Goal: Transaction & Acquisition: Purchase product/service

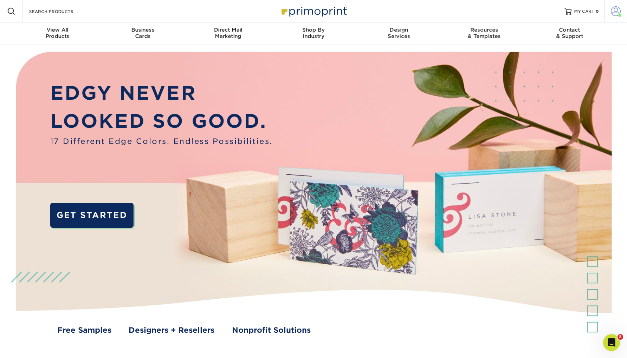
click at [487, 11] on link "Account" at bounding box center [615, 11] width 22 height 22
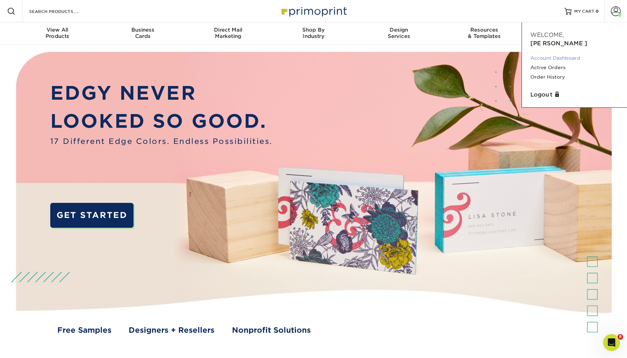
click at [487, 53] on link "Account Dashboard" at bounding box center [574, 57] width 88 height 9
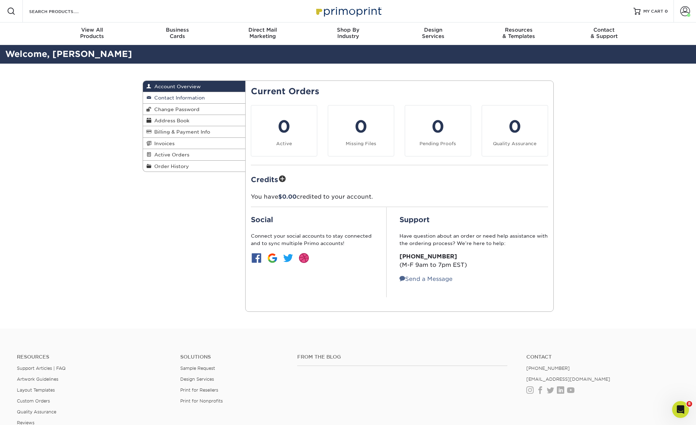
click at [186, 99] on span "Contact Information" at bounding box center [177, 98] width 53 height 6
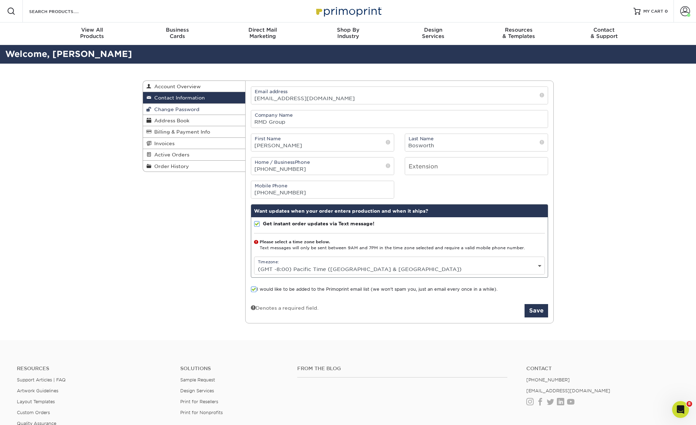
click at [188, 112] on link "Change Password" at bounding box center [194, 109] width 103 height 11
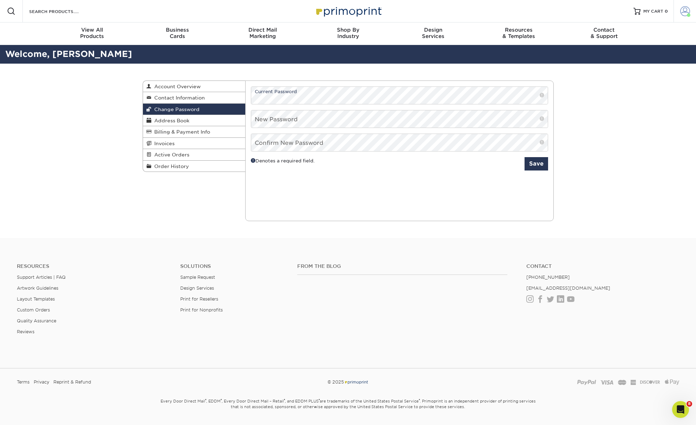
click at [680, 14] on span at bounding box center [685, 11] width 10 height 10
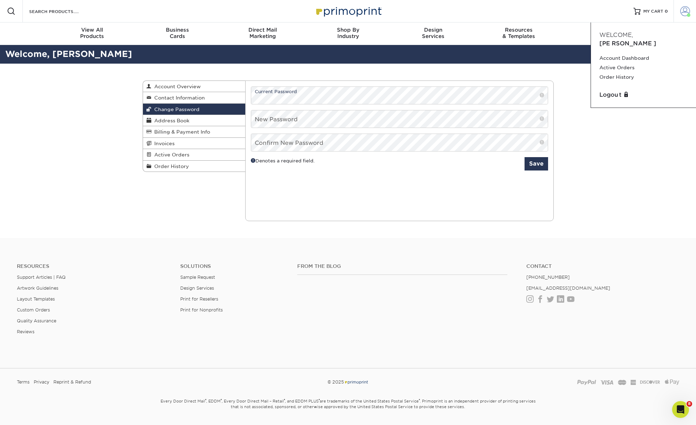
click at [684, 13] on span at bounding box center [685, 11] width 10 height 10
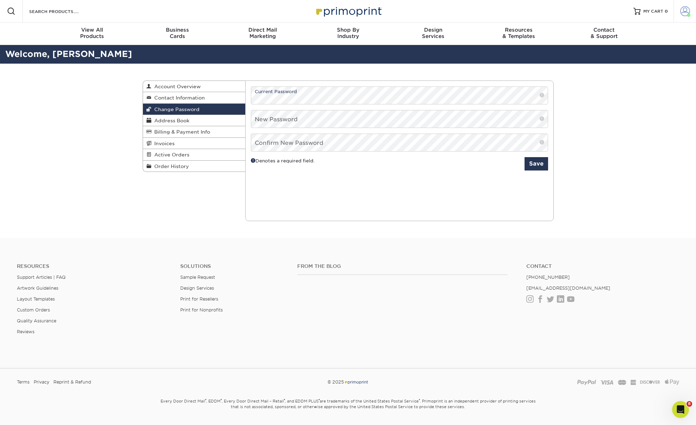
click at [685, 11] on span at bounding box center [685, 11] width 10 height 10
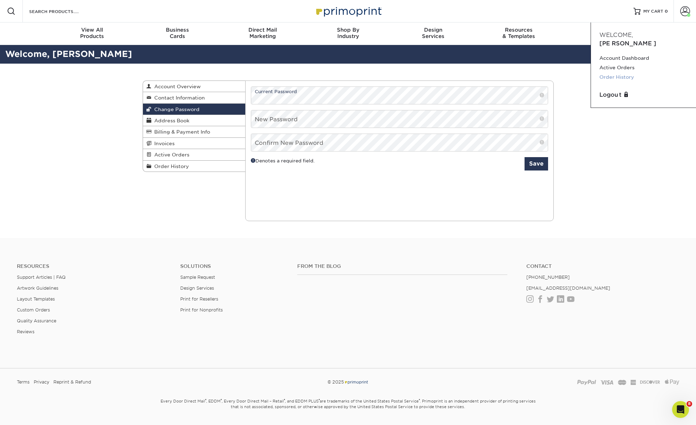
click at [626, 72] on link "Order History" at bounding box center [643, 76] width 88 height 9
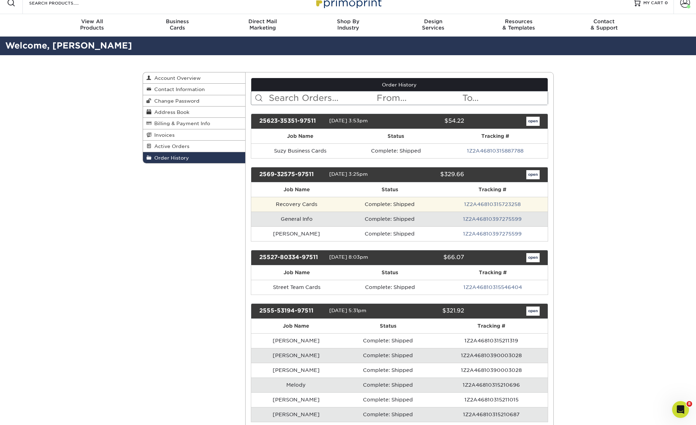
scroll to position [12, 0]
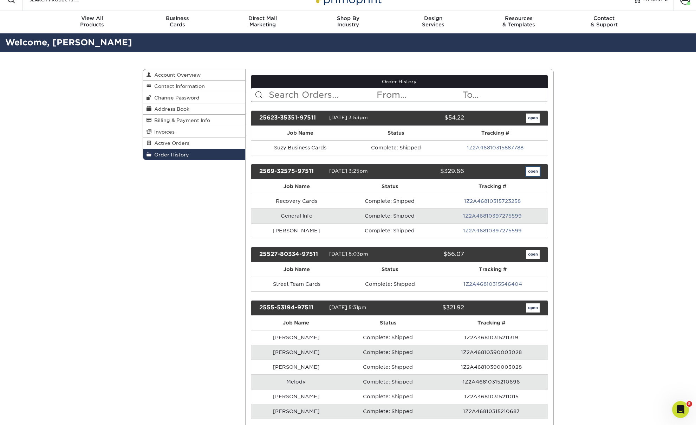
click at [532, 174] on link "open" at bounding box center [532, 171] width 13 height 9
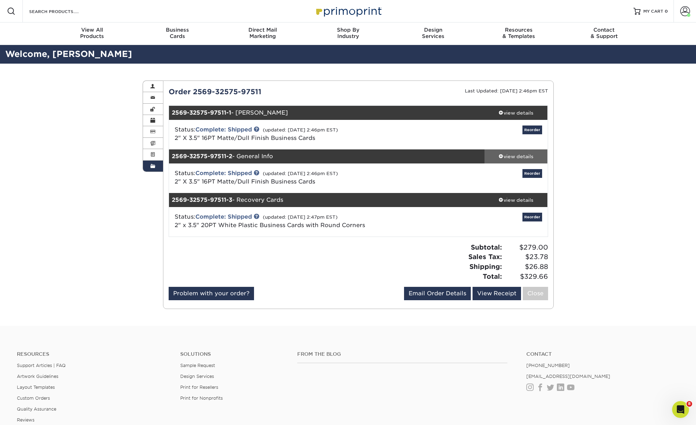
click at [519, 156] on div "view details" at bounding box center [515, 156] width 63 height 7
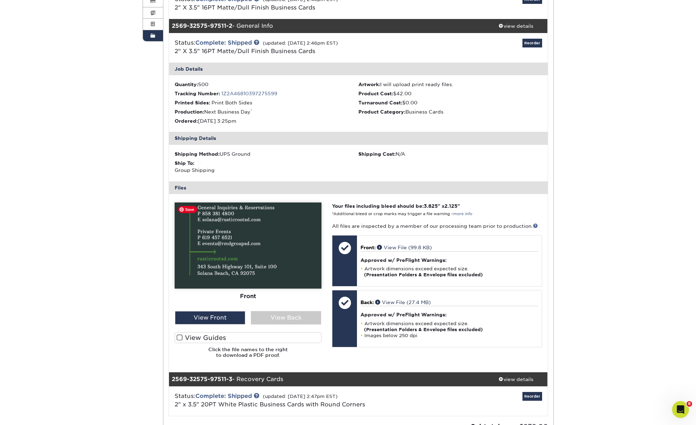
scroll to position [142, 0]
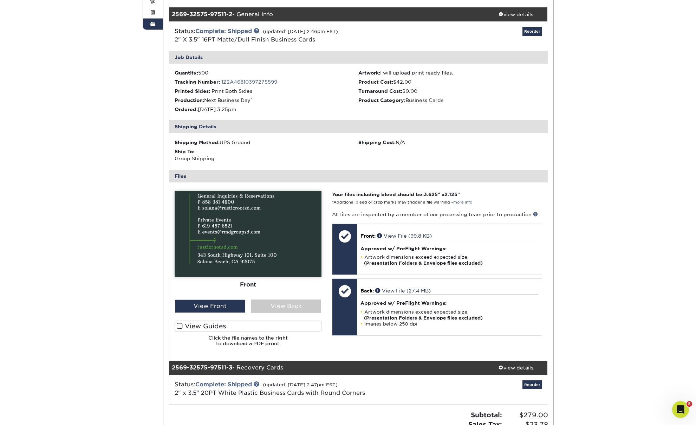
click at [207, 327] on label "View Guides" at bounding box center [248, 325] width 147 height 11
click at [0, 0] on input "View Guides" at bounding box center [0, 0] width 0 height 0
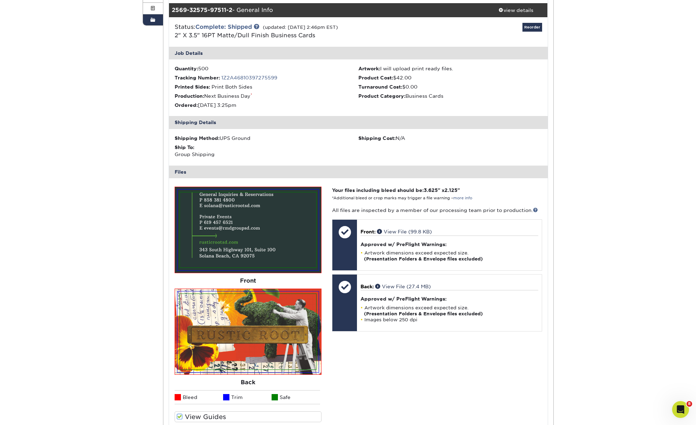
scroll to position [143, 0]
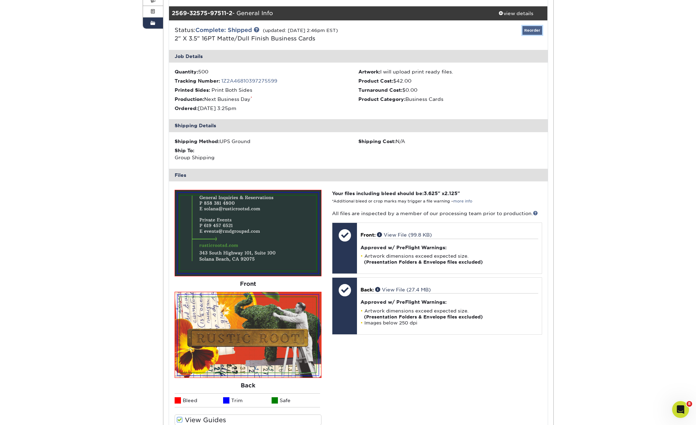
click at [529, 31] on link "Reorder" at bounding box center [532, 30] width 20 height 9
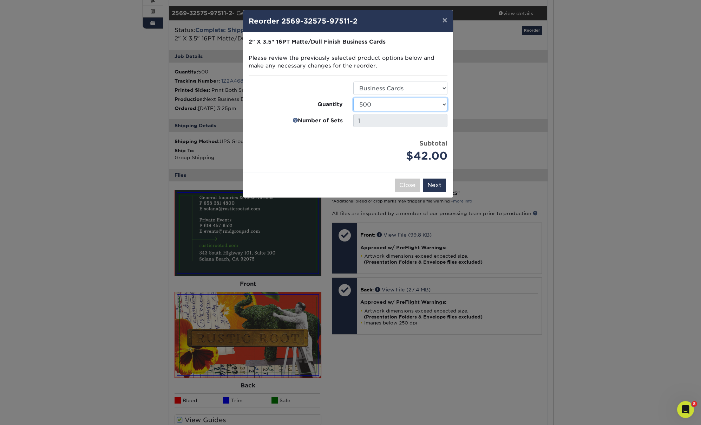
click at [412, 103] on select "100 250 500 1000 2500 5000 7500 10000 15000 20000 25000 30000 35000 40000 45000…" at bounding box center [400, 104] width 94 height 13
click at [353, 98] on select "100 250 500 1000 2500 5000 7500 10000 15000 20000 25000 30000 35000 40000 45000…" at bounding box center [400, 104] width 94 height 13
click at [392, 106] on select "100 250 500 1000 2500 5000 7500 10000 15000 20000 25000 30000 35000 40000 45000…" at bounding box center [400, 104] width 94 height 13
click at [353, 98] on select "100 250 500 1000 2500 5000 7500 10000 15000 20000 25000 30000 35000 40000 45000…" at bounding box center [400, 104] width 94 height 13
click at [395, 106] on select "100 250 500 1000 2500 5000 7500 10000 15000 20000 25000 30000 35000 40000 45000…" at bounding box center [400, 104] width 94 height 13
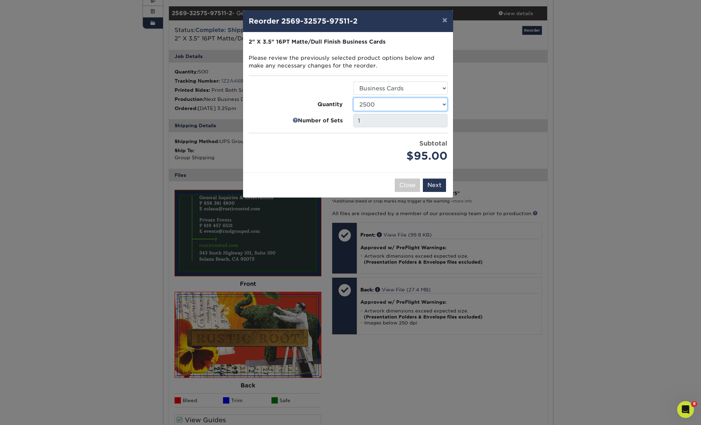
select select "52e3d710-0e8f-4d4d-8560-7d4d8655be69"
click at [353, 98] on select "100 250 500 1000 2500 5000 7500 10000 15000 20000 25000 30000 35000 40000 45000…" at bounding box center [400, 104] width 94 height 13
click at [440, 183] on button "Next" at bounding box center [434, 184] width 23 height 13
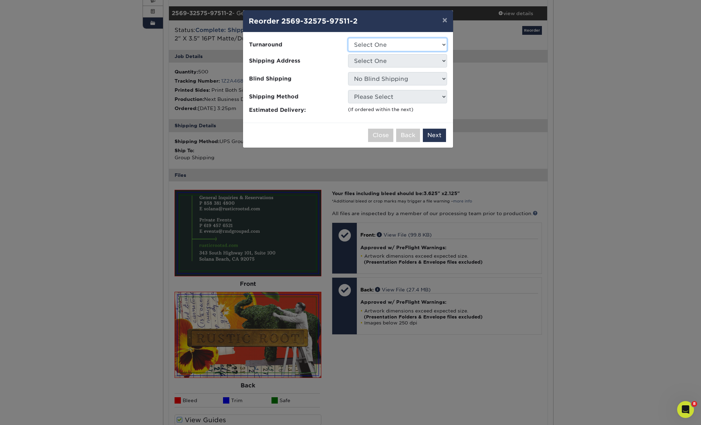
click at [377, 45] on select "Select One 2-4 Business Days 2 Day Next Business Day" at bounding box center [397, 44] width 99 height 13
select select "b26dbba4-becb-4f18-80b9-4627273e8b11"
click at [348, 38] on select "Select One 2-4 Business Days 2 Day Next Business Day" at bounding box center [397, 44] width 99 height 13
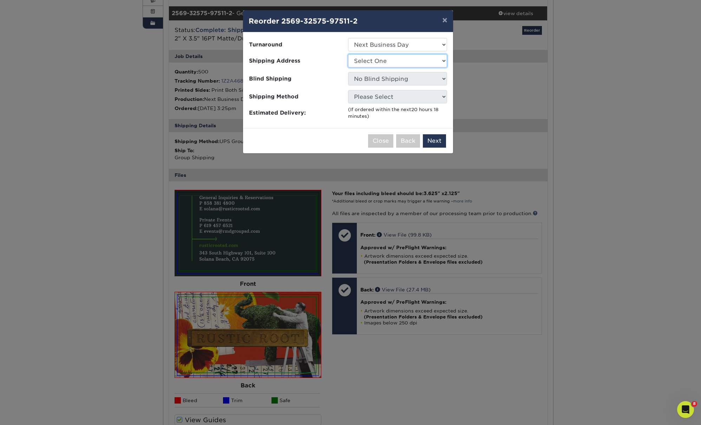
click at [376, 59] on select "Select One Emily Emily's Address JWGB KAET Kiley Kiley Lumi Lydia RMD RMD Marke…" at bounding box center [397, 60] width 99 height 13
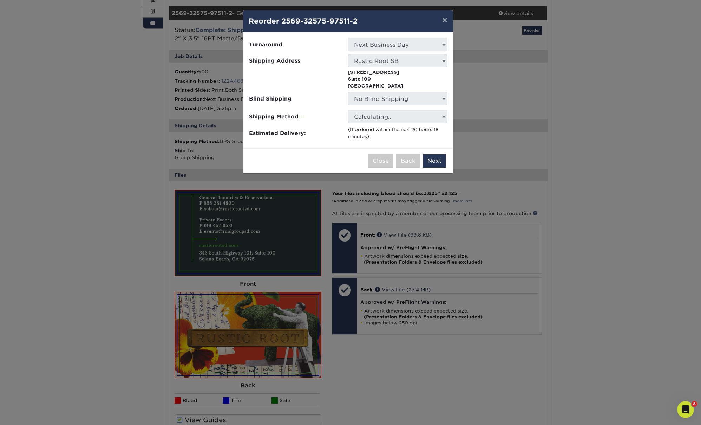
click at [376, 68] on li "Shipping Address Select One Emily Emily's Address JWGB KAET Kiley Kiley Lumi Ly…" at bounding box center [347, 71] width 209 height 35
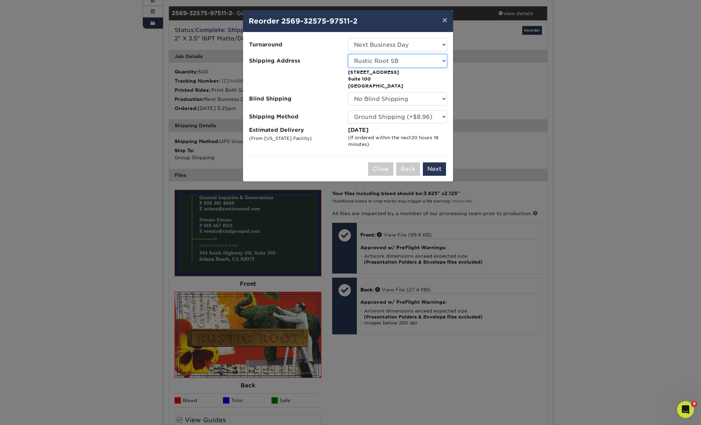
click at [390, 63] on select "Select One Emily Emily's Address JWGB KAET Kiley Kiley Lumi Lydia RMD RMD Marke…" at bounding box center [397, 60] width 99 height 13
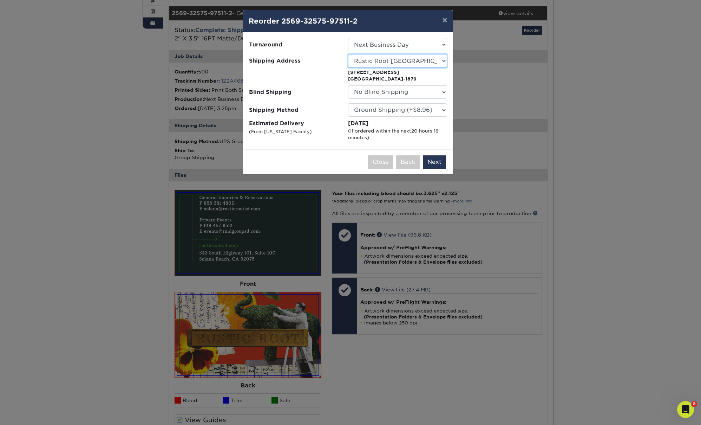
click at [388, 63] on select "Select One Emily Emily's Address JWGB KAET Kiley Kiley Lumi Lydia RMD RMD Marke…" at bounding box center [397, 60] width 99 height 13
select select "279116"
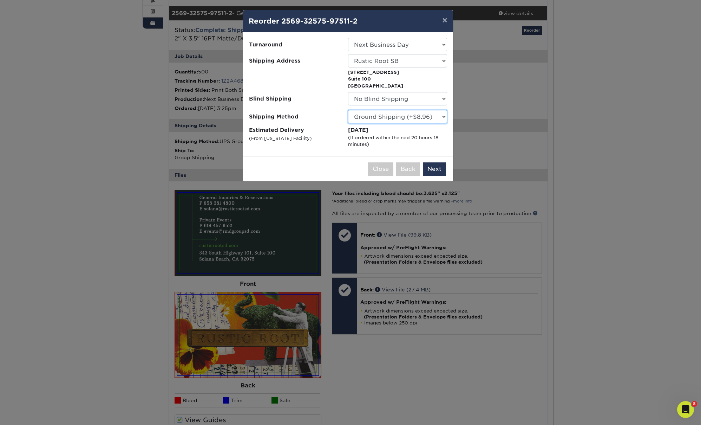
click at [390, 116] on select "Please Select Ground Shipping (+$8.96) 3 Day Shipping Service (+$18.68) 2 Day A…" at bounding box center [397, 116] width 99 height 13
click at [348, 110] on select "Please Select Ground Shipping (+$8.96) 3 Day Shipping Service (+$18.68) 2 Day A…" at bounding box center [397, 116] width 99 height 13
click at [398, 116] on select "Please Select Ground Shipping (+$8.96) 3 Day Shipping Service (+$18.68) 2 Day A…" at bounding box center [397, 116] width 99 height 13
click at [348, 110] on select "Please Select Ground Shipping (+$8.96) 3 Day Shipping Service (+$18.68) 2 Day A…" at bounding box center [397, 116] width 99 height 13
click at [405, 120] on select "Please Select Ground Shipping (+$8.96) 3 Day Shipping Service (+$18.68) 2 Day A…" at bounding box center [397, 116] width 99 height 13
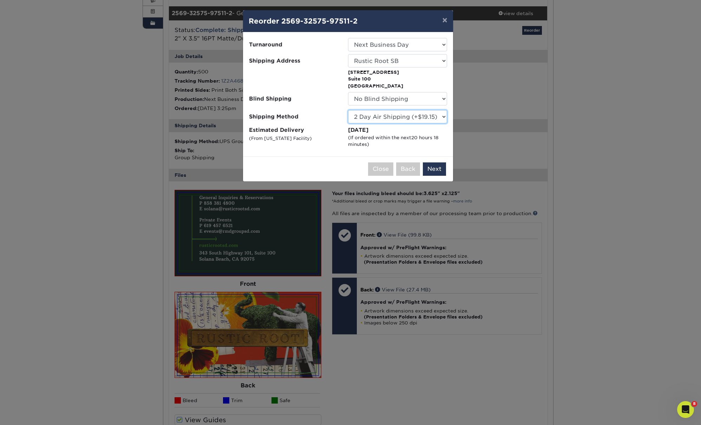
select select "03"
click at [348, 110] on select "Please Select Ground Shipping (+$8.96) 3 Day Shipping Service (+$18.68) 2 Day A…" at bounding box center [397, 116] width 99 height 13
click at [438, 170] on button "Next" at bounding box center [434, 168] width 23 height 13
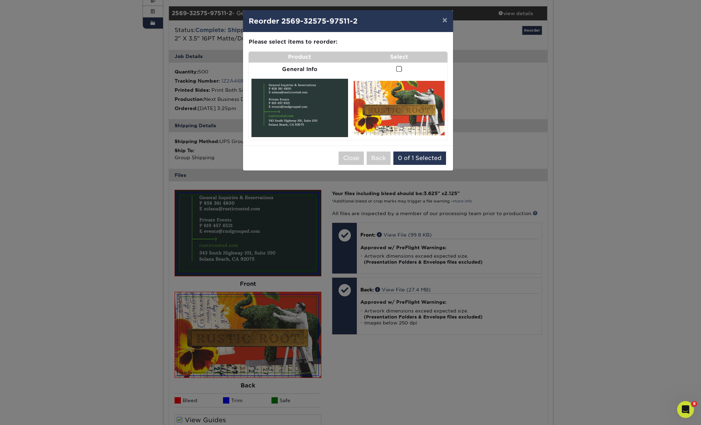
click at [402, 70] on span at bounding box center [399, 69] width 6 height 7
click at [0, 0] on input "checkbox" at bounding box center [0, 0] width 0 height 0
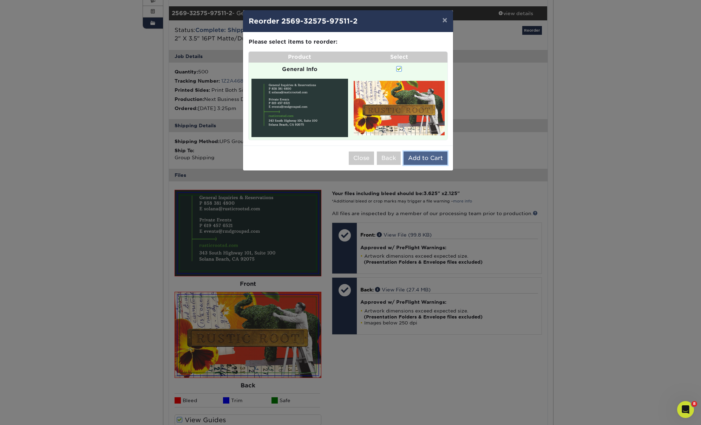
click at [437, 159] on button "Add to Cart" at bounding box center [426, 157] width 44 height 13
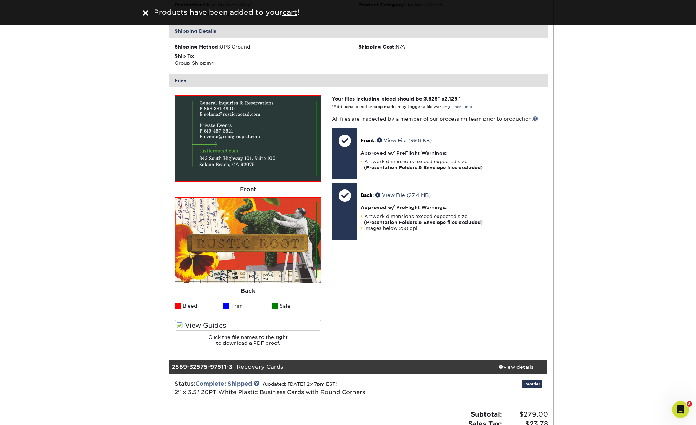
scroll to position [0, 0]
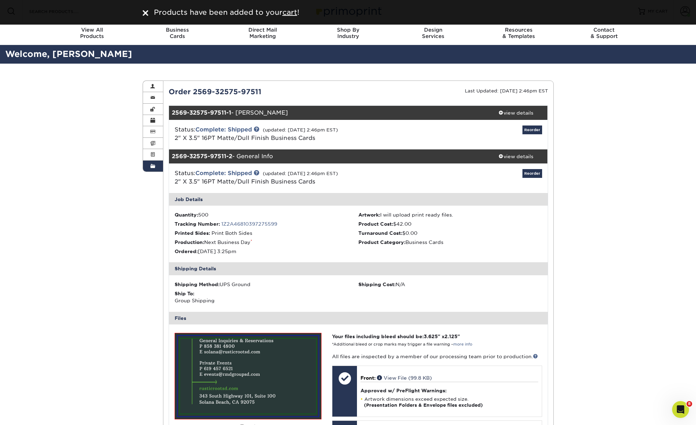
click at [145, 13] on div "Products have been added to your cart !" at bounding box center [348, 12] width 696 height 25
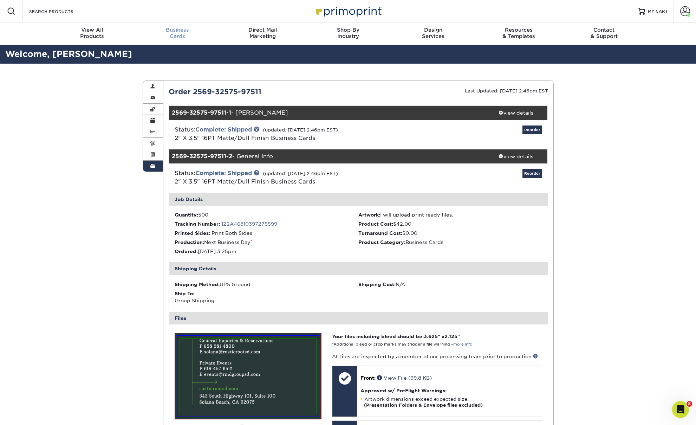
click at [172, 30] on span "Business" at bounding box center [177, 30] width 85 height 6
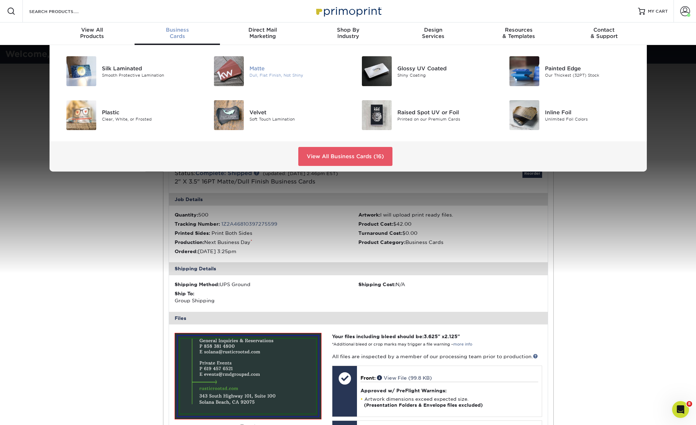
click at [243, 71] on img at bounding box center [229, 71] width 30 height 30
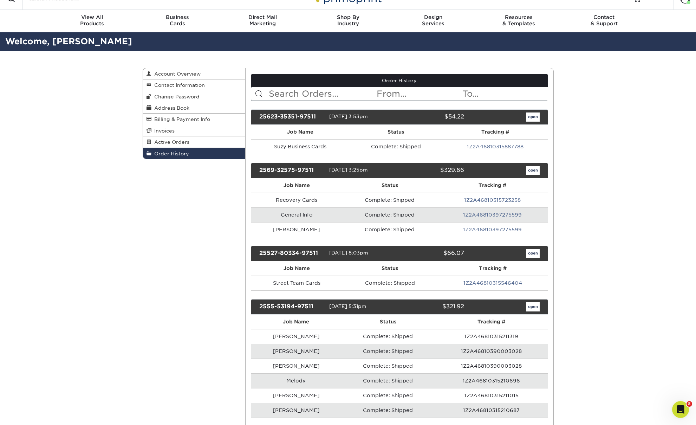
scroll to position [23, 0]
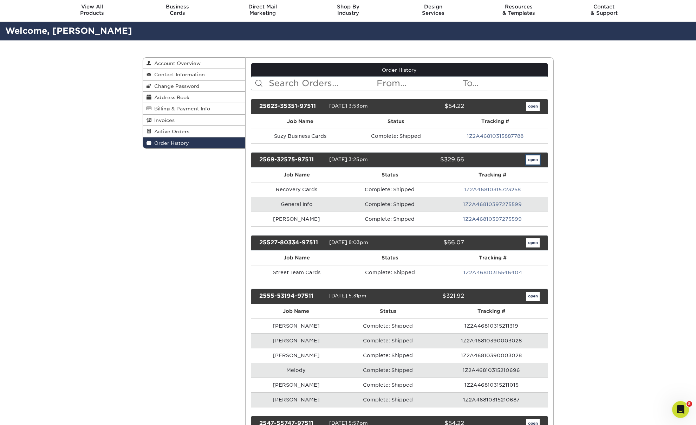
click at [529, 163] on link "open" at bounding box center [532, 159] width 13 height 9
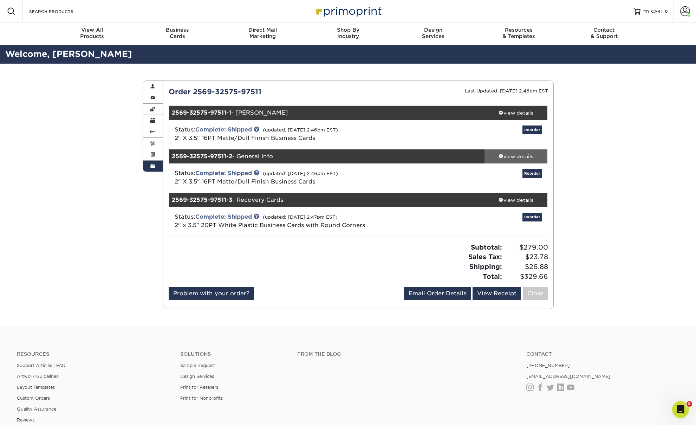
click at [512, 155] on div "view details" at bounding box center [515, 156] width 63 height 7
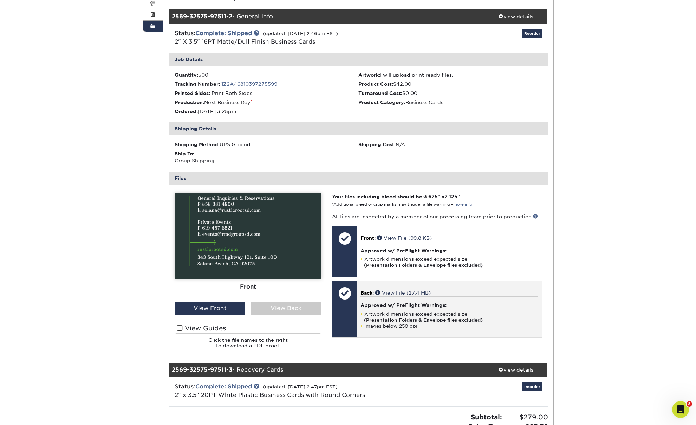
scroll to position [209, 0]
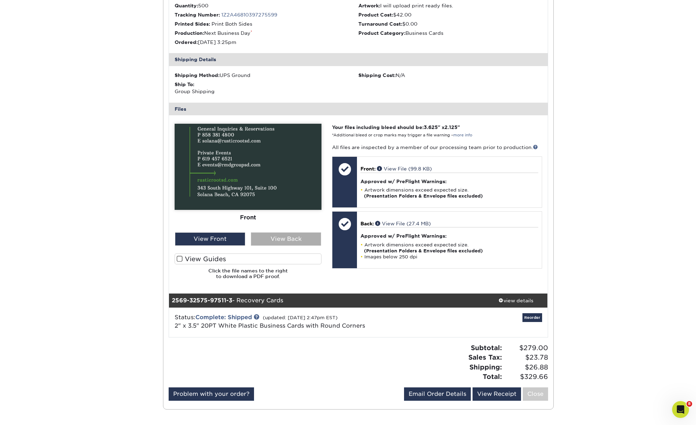
click at [294, 240] on div "View Back" at bounding box center [286, 238] width 70 height 13
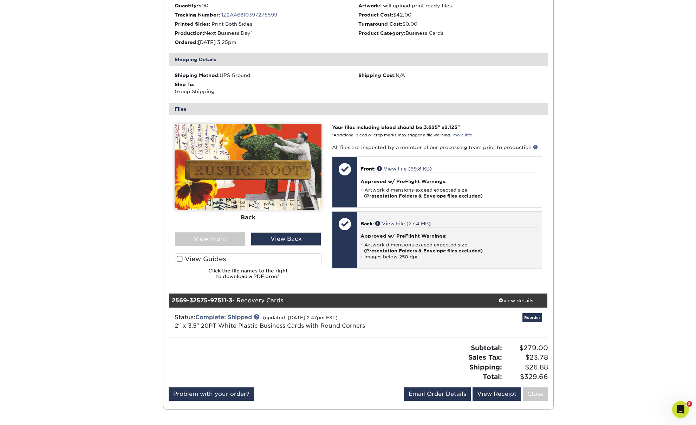
click at [425, 230] on div "Approved w/ PreFlight Warnings: Artwork dimensions exceed expected size. (Prese…" at bounding box center [448, 243] width 177 height 32
click at [407, 223] on link "View File (27.4 MB)" at bounding box center [402, 224] width 55 height 6
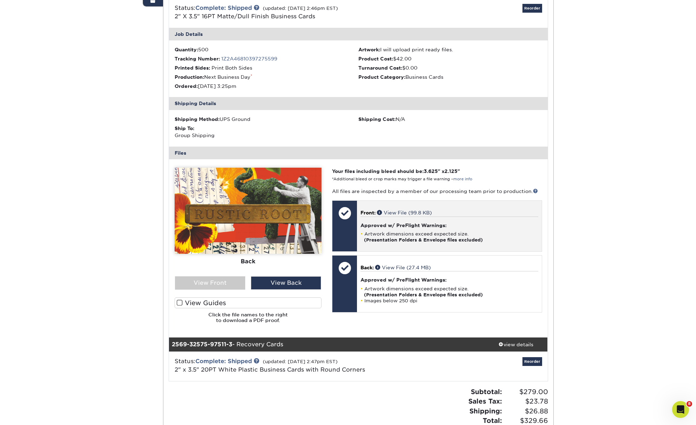
scroll to position [0, 0]
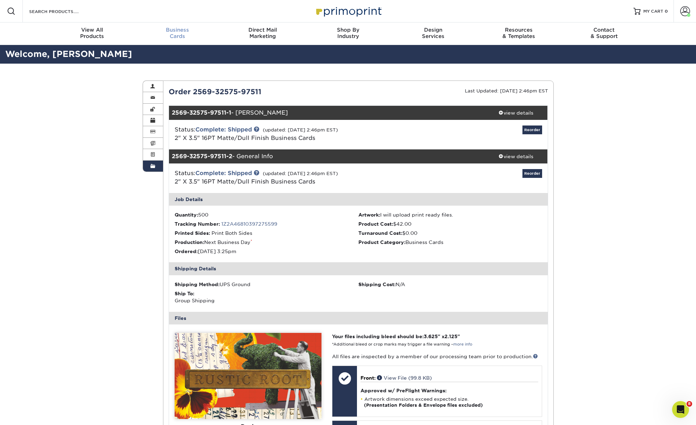
click at [179, 37] on div "Business Cards" at bounding box center [177, 33] width 85 height 13
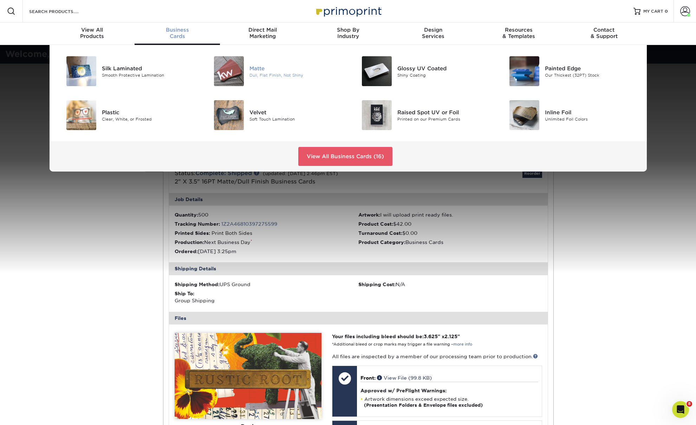
click at [228, 66] on img at bounding box center [229, 71] width 30 height 30
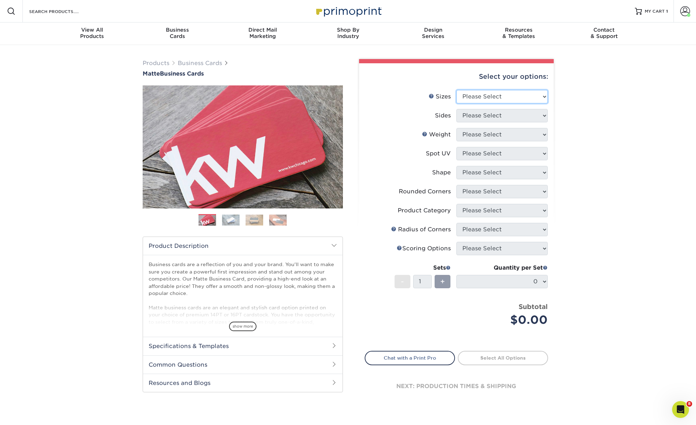
click at [479, 97] on select "Please Select 1.5" x 3.5" - Mini 1.75" x 3.5" - Mini 2" x 2" - Square 2" x 3" -…" at bounding box center [501, 96] width 91 height 13
select select "2.00x3.50"
click at [456, 90] on select "Please Select 1.5" x 3.5" - Mini 1.75" x 3.5" - Mini 2" x 2" - Square 2" x 3" -…" at bounding box center [501, 96] width 91 height 13
click at [485, 117] on select "Please Select" at bounding box center [501, 115] width 91 height 13
select select "13abbda7-1d64-4f25-8bb2-c179b224825d"
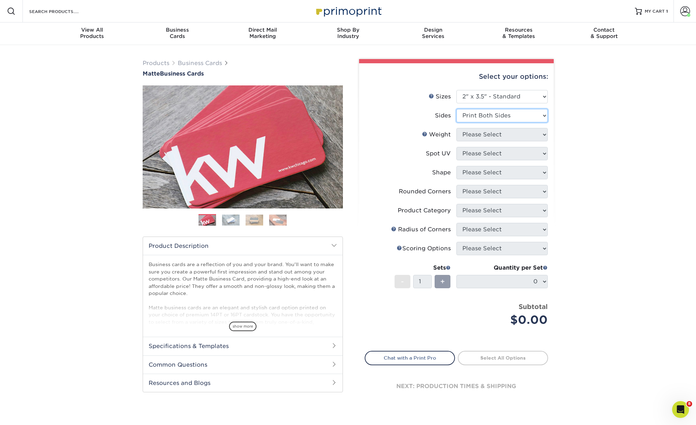
click at [456, 109] on select "Please Select Print Both Sides Print Front Only" at bounding box center [501, 115] width 91 height 13
click at [485, 132] on select "Please Select 16PT 14PT" at bounding box center [501, 134] width 91 height 13
select select "16PT"
click at [456, 128] on select "Please Select 16PT 14PT" at bounding box center [501, 134] width 91 height 13
click at [483, 153] on select "Please Select No Spot UV Front and Back (Both Sides) Front Only Back Only" at bounding box center [501, 153] width 91 height 13
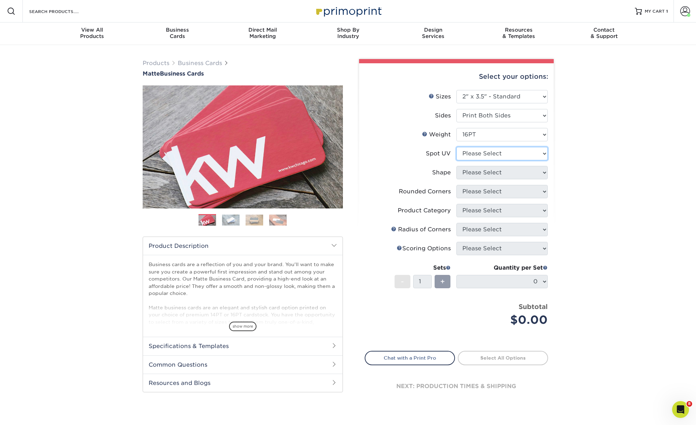
select select "3"
click at [456, 147] on select "Please Select No Spot UV Front and Back (Both Sides) Front Only Back Only" at bounding box center [501, 153] width 91 height 13
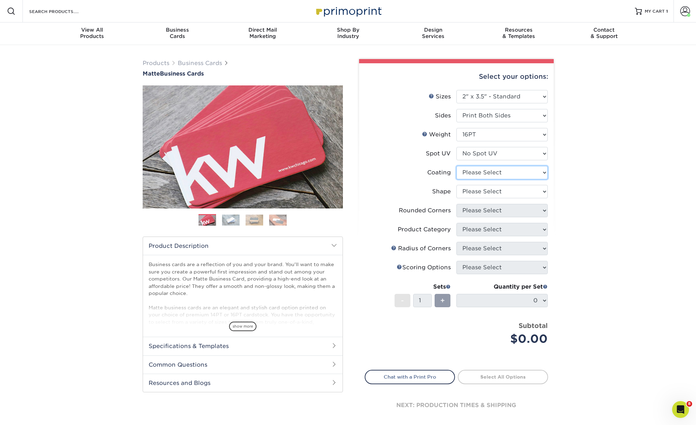
click at [472, 174] on select at bounding box center [501, 172] width 91 height 13
select select "121bb7b5-3b4d-429f-bd8d-bbf80e953313"
click at [456, 166] on select at bounding box center [501, 172] width 91 height 13
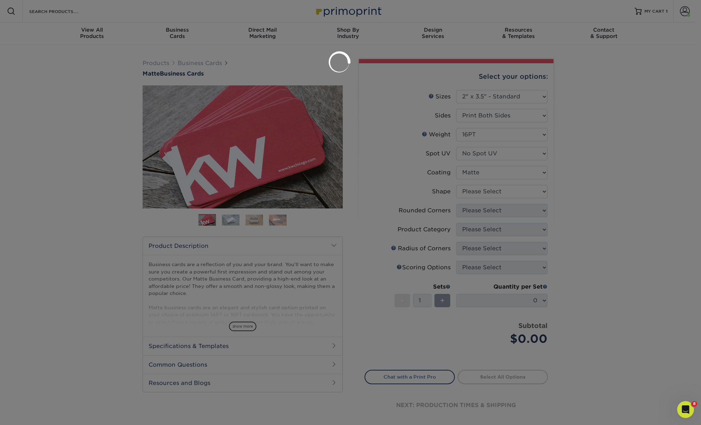
click at [483, 195] on div at bounding box center [350, 212] width 701 height 425
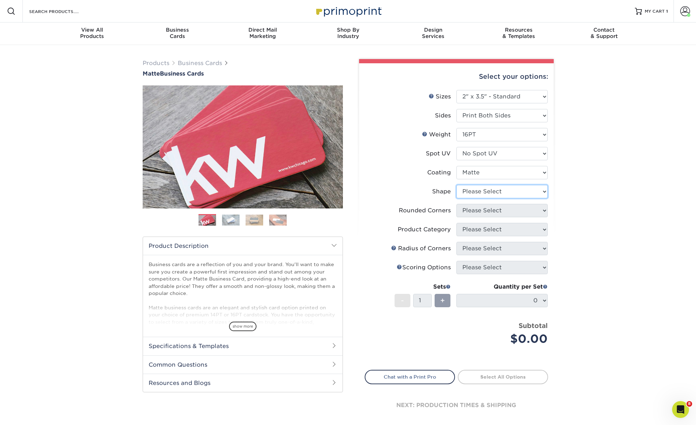
click at [484, 192] on select "Please Select Standard Oval" at bounding box center [501, 191] width 91 height 13
select select "standard"
click at [456, 185] on select "Please Select Standard Oval" at bounding box center [501, 191] width 91 height 13
click at [474, 211] on select "Please Select Yes - Round 2 Corners Yes - Round 4 Corners No" at bounding box center [501, 210] width 91 height 13
select select "0"
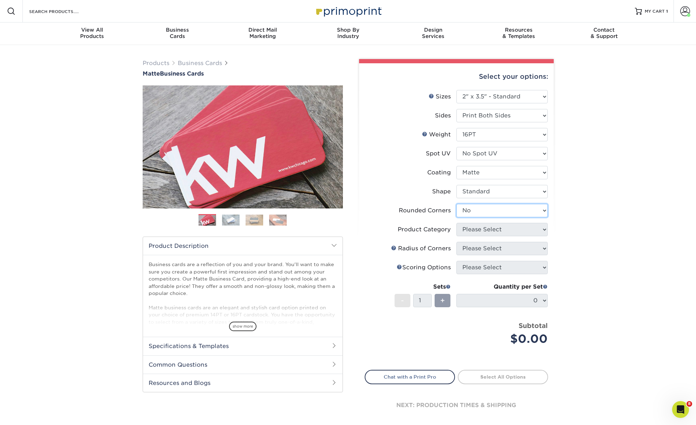
click at [456, 204] on select "Please Select Yes - Round 2 Corners Yes - Round 4 Corners No" at bounding box center [501, 210] width 91 height 13
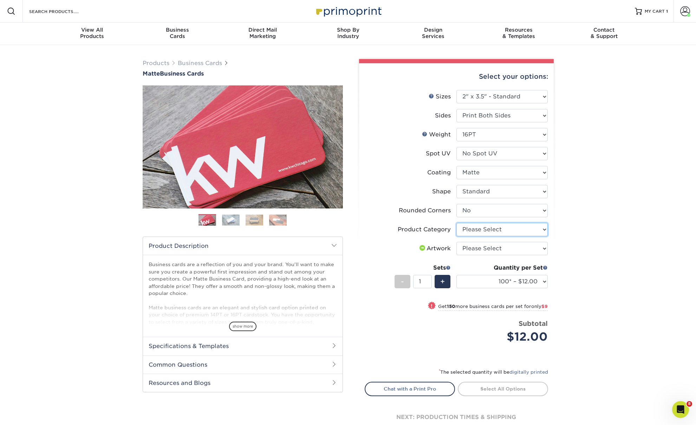
click at [481, 227] on select "Please Select Business Cards" at bounding box center [501, 229] width 91 height 13
select select "3b5148f1-0588-4f88-a218-97bcfdce65c1"
click at [456, 223] on select "Please Select Business Cards" at bounding box center [501, 229] width 91 height 13
click at [484, 247] on select "Please Select I will upload files I need a design - $100" at bounding box center [501, 248] width 91 height 13
select select "upload"
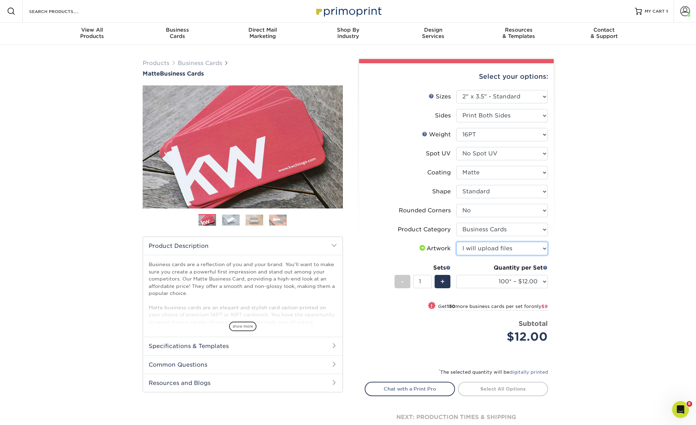
click at [456, 242] on select "Please Select I will upload files I need a design - $100" at bounding box center [501, 248] width 91 height 13
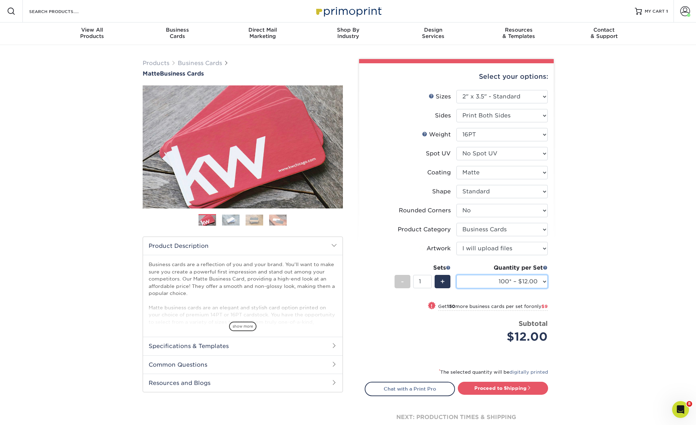
click at [489, 280] on select "100* – $12.00 250* – $21.00 500 – $42.00 1000 – $53.00 2500 – $95.00 5000 – $18…" at bounding box center [501, 281] width 91 height 13
select select "500 – $42.00"
click at [456, 275] on select "100* – $12.00 250* – $21.00 500 – $42.00 1000 – $53.00 2500 – $95.00 5000 – $18…" at bounding box center [501, 281] width 91 height 13
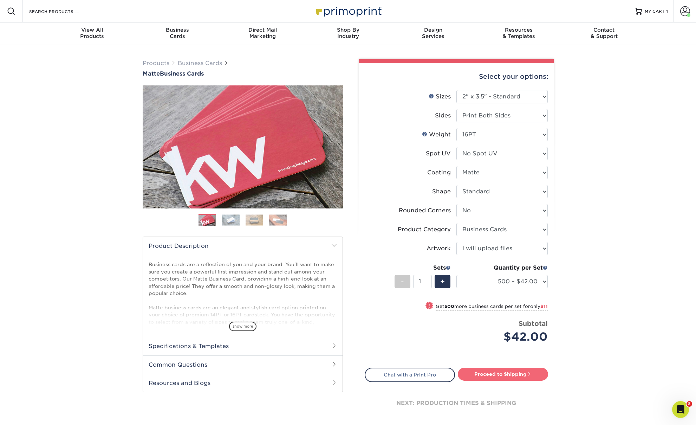
click at [502, 374] on link "Proceed to Shipping" at bounding box center [503, 373] width 90 height 13
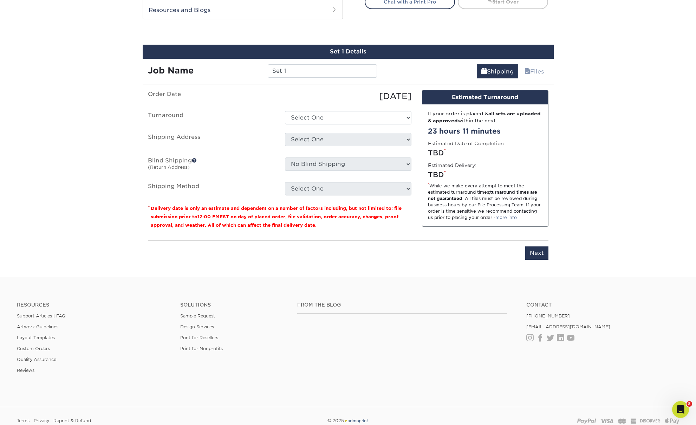
scroll to position [387, 0]
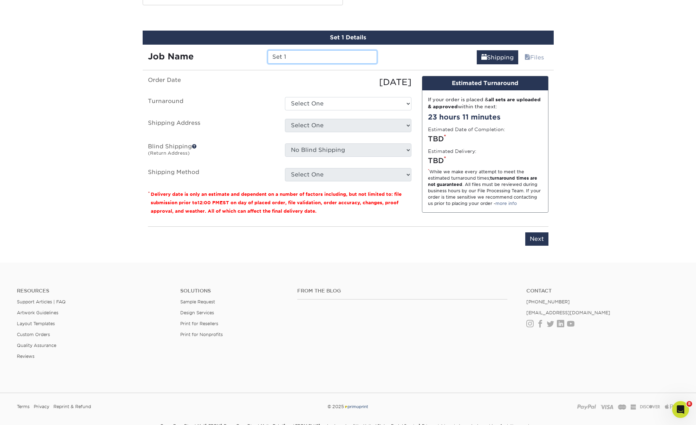
drag, startPoint x: 302, startPoint y: 57, endPoint x: 261, endPoint y: 53, distance: 40.9
click at [261, 55] on div "Job Name Set 1" at bounding box center [263, 56] width 240 height 13
type input "Rod"
click at [307, 103] on select "Select One 2-4 Business Days 2 Day Next Business Day" at bounding box center [348, 103] width 126 height 13
select select "537feecc-bbf3-4c5a-82cb-a8dbf54f53c4"
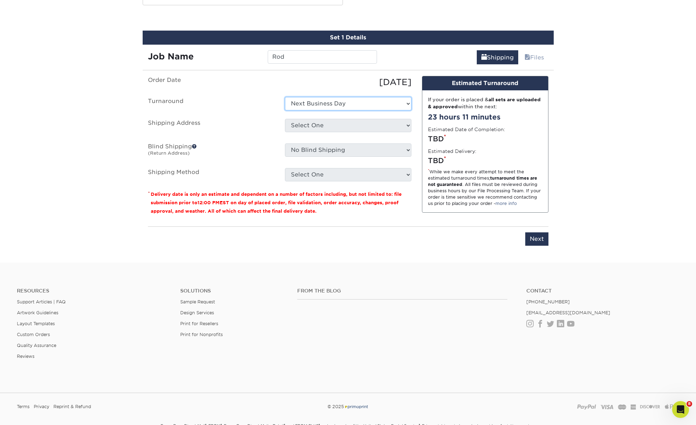
click at [285, 97] on select "Select One 2-4 Business Days 2 Day Next Business Day" at bounding box center [348, 103] width 126 height 13
click at [344, 123] on select "Select One Emily Emily's Address JWGB KAET Kiley Kiley Lumi Lydia RMD RMD Marke…" at bounding box center [348, 125] width 126 height 13
select select "279116"
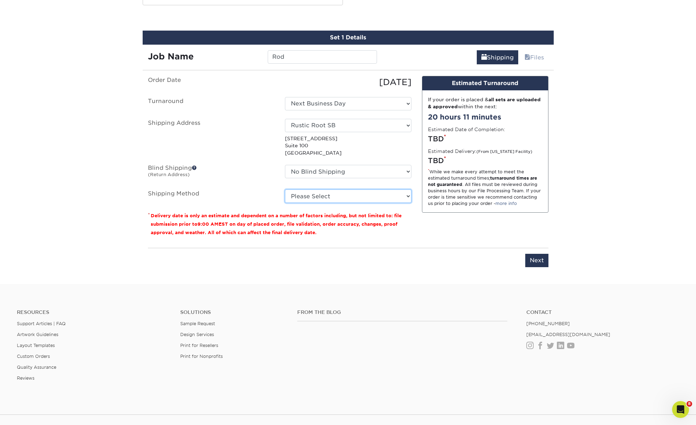
click at [339, 194] on select "Please Select Ground Shipping (+$8.96) 3 Day Shipping Service (+$18.68) 2 Day A…" at bounding box center [348, 195] width 126 height 13
select select "03"
click at [285, 189] on select "Please Select Ground Shipping (+$8.96) 3 Day Shipping Service (+$18.68) 2 Day A…" at bounding box center [348, 195] width 126 height 13
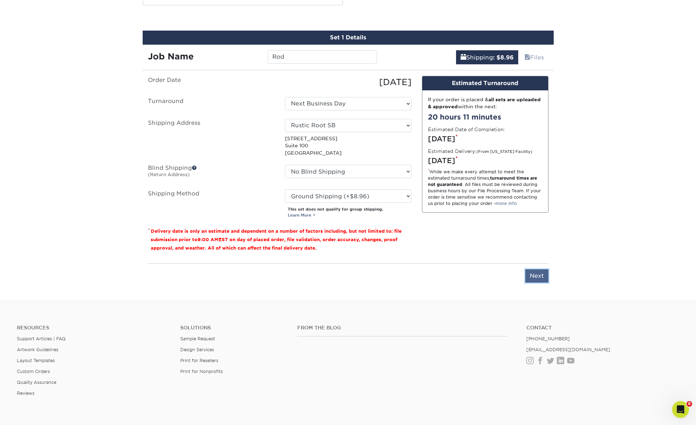
click at [542, 272] on input "Next" at bounding box center [536, 275] width 23 height 13
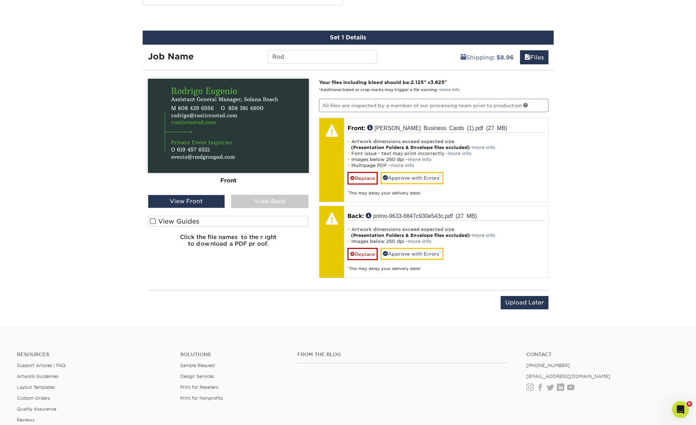
click at [222, 221] on label "View Guides" at bounding box center [228, 221] width 161 height 11
click at [0, 0] on input "View Guides" at bounding box center [0, 0] width 0 height 0
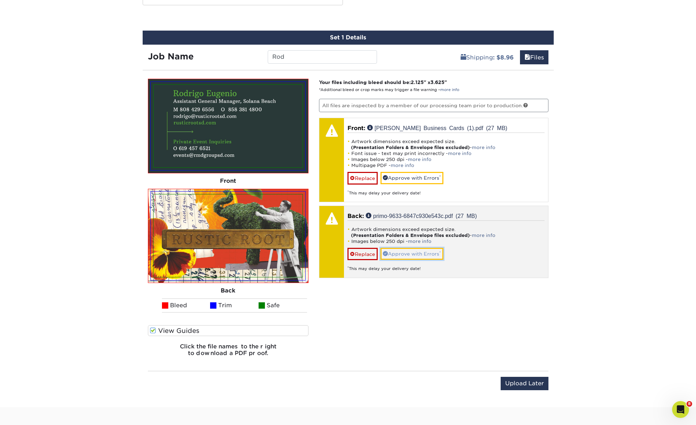
click at [424, 254] on link "Approve with Errors *" at bounding box center [411, 254] width 63 height 12
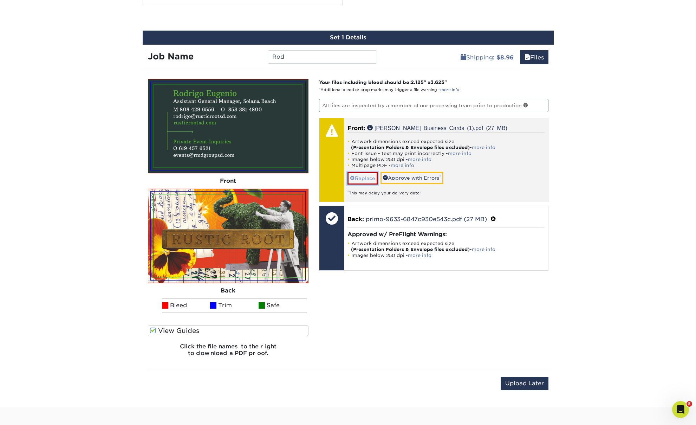
click at [366, 177] on link "Replace" at bounding box center [362, 178] width 30 height 12
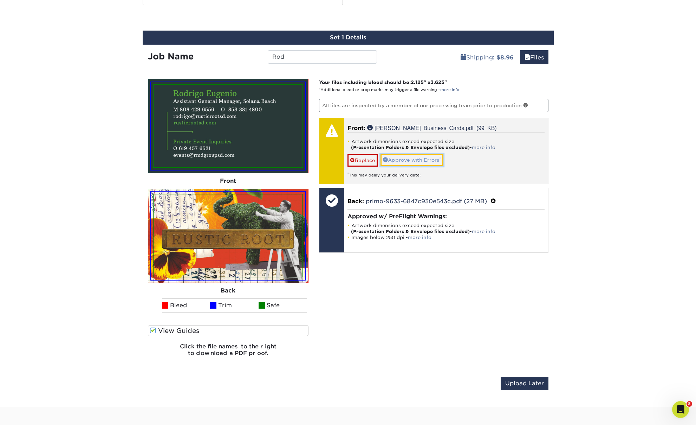
click at [414, 161] on link "Approve with Errors *" at bounding box center [411, 160] width 63 height 12
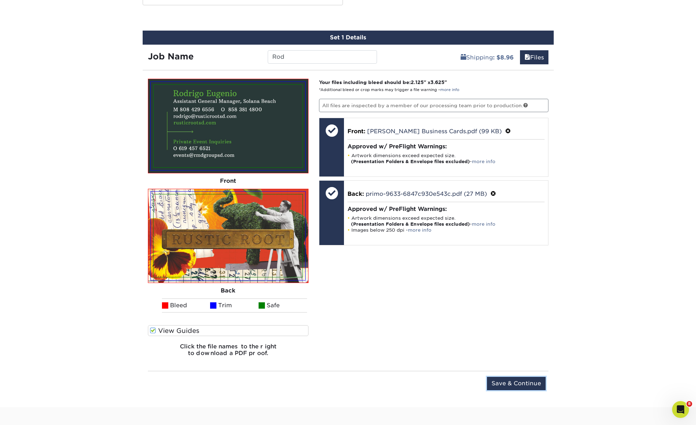
drag, startPoint x: 500, startPoint y: 385, endPoint x: 626, endPoint y: 169, distance: 250.3
click at [597, 205] on div "Products Business Cards Matte Business Cards Previous Next 100 $ 9" at bounding box center [348, 32] width 696 height 748
click at [522, 381] on input "Save & Continue" at bounding box center [516, 383] width 59 height 13
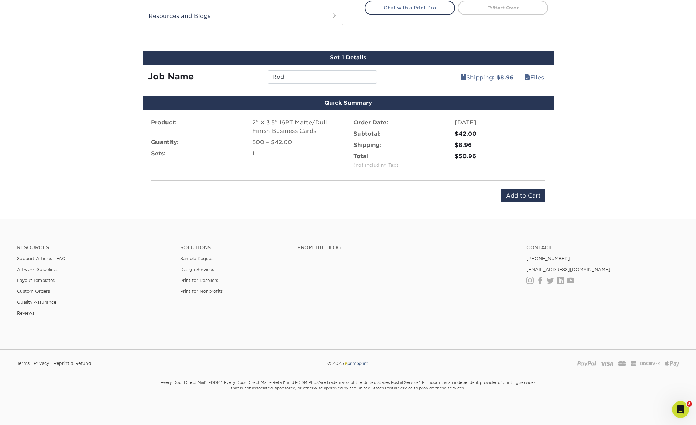
scroll to position [365, 0]
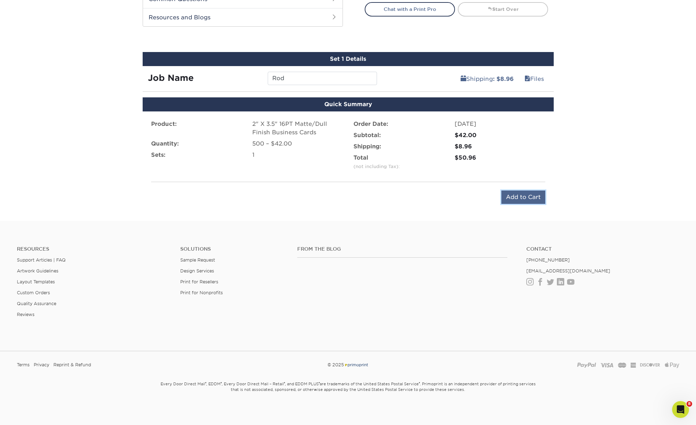
click at [522, 198] on input "Add to Cart" at bounding box center [523, 196] width 44 height 13
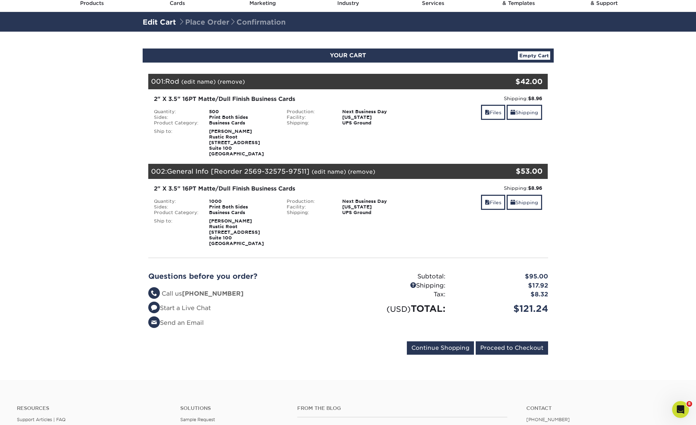
scroll to position [39, 0]
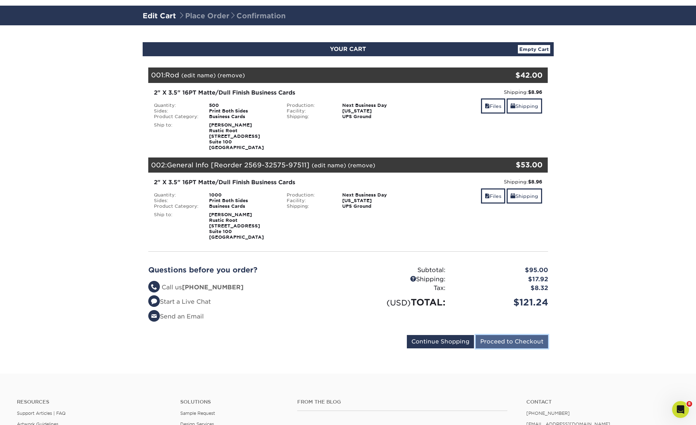
click at [529, 342] on input "Proceed to Checkout" at bounding box center [512, 341] width 72 height 13
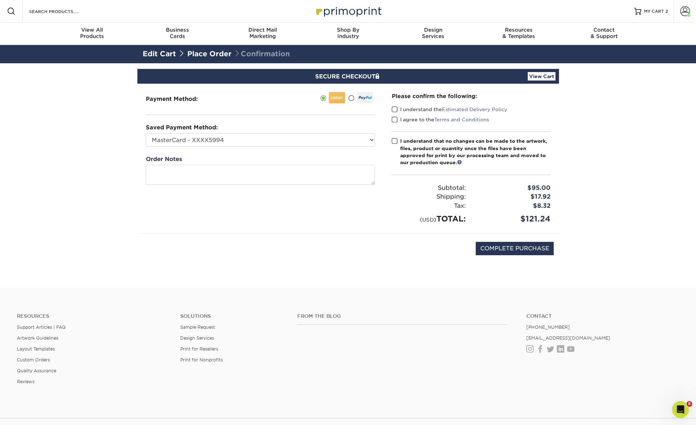
click at [396, 111] on span at bounding box center [395, 109] width 6 height 7
click at [0, 0] on input "I understand the Estimated Delivery Policy" at bounding box center [0, 0] width 0 height 0
click at [395, 119] on span at bounding box center [395, 119] width 6 height 7
click at [0, 0] on input "I agree to the Terms and Conditions" at bounding box center [0, 0] width 0 height 0
click at [395, 139] on span at bounding box center [395, 141] width 6 height 7
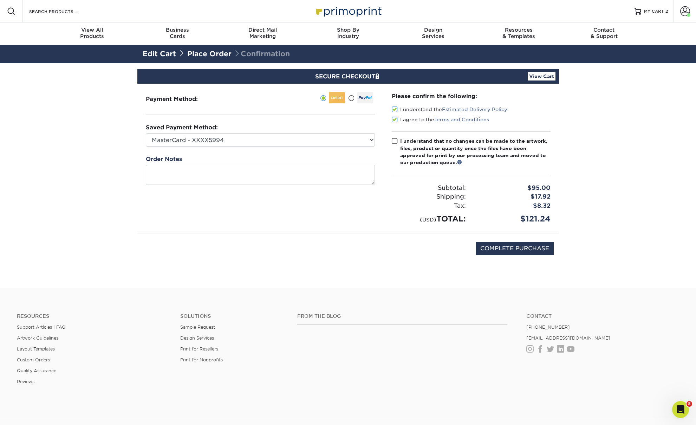
click at [0, 0] on input "I understand that no changes can be made to the artwork, files, product or quan…" at bounding box center [0, 0] width 0 height 0
click at [521, 248] on input "COMPLETE PURCHASE" at bounding box center [515, 248] width 78 height 13
type input "PROCESSING, PLEASE WAIT..."
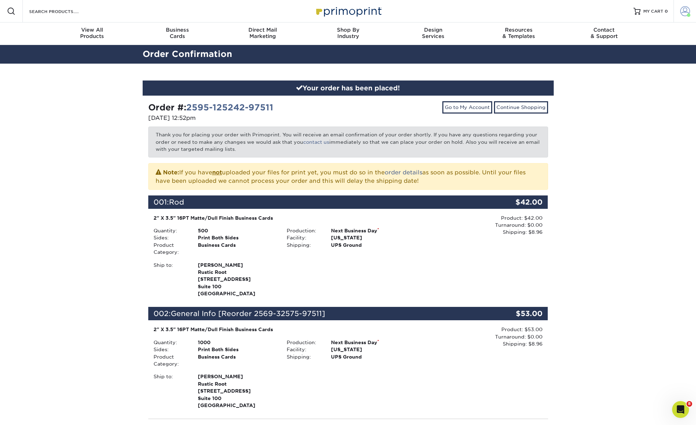
click at [683, 14] on span at bounding box center [685, 11] width 10 height 10
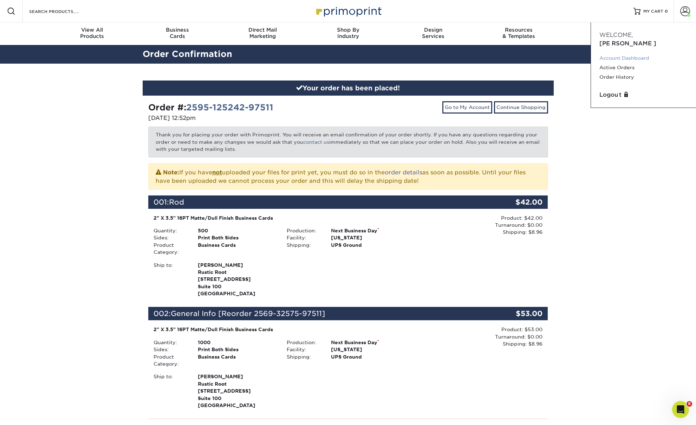
click at [631, 53] on link "Account Dashboard" at bounding box center [643, 57] width 88 height 9
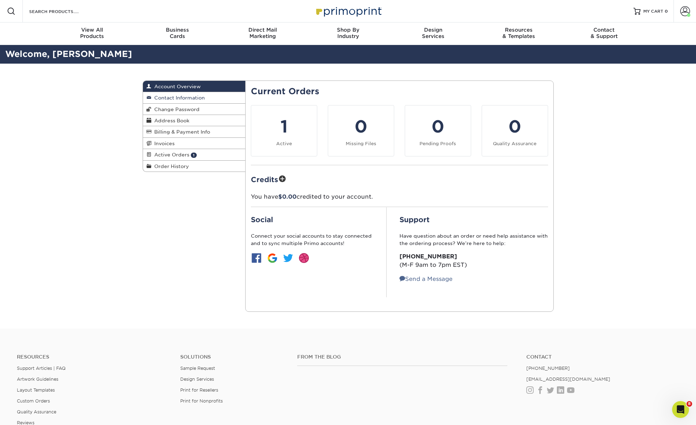
click at [199, 100] on span "Contact Information" at bounding box center [177, 98] width 53 height 6
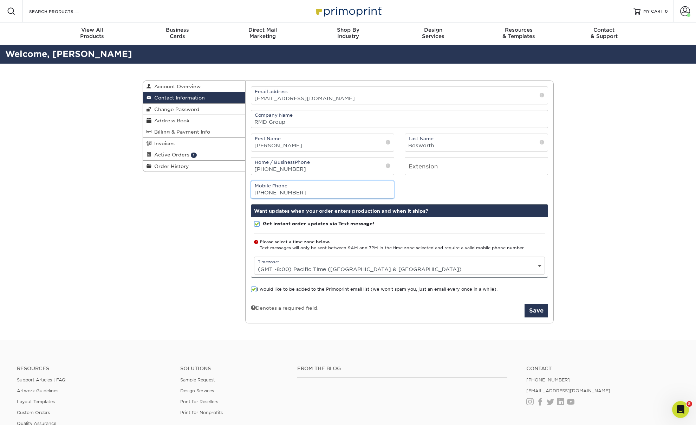
drag, startPoint x: 325, startPoint y: 193, endPoint x: 207, endPoint y: 184, distance: 118.0
click at [207, 184] on div "Contact Information Account Overview Contact Information Change Password Addres…" at bounding box center [347, 202] width 421 height 276
drag, startPoint x: 294, startPoint y: 175, endPoint x: 237, endPoint y: 165, distance: 58.1
click at [235, 80] on div "Contact Information Account Overview Contact Information Change Password Addres…" at bounding box center [348, 80] width 411 height 0
click at [464, 208] on div "Want updates when your order enters production and when it ships?" at bounding box center [399, 210] width 296 height 13
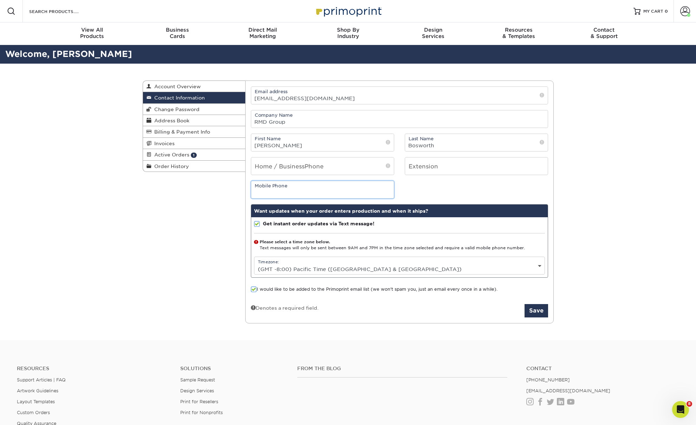
click at [290, 192] on input "tel" at bounding box center [322, 189] width 143 height 17
type input "8593389769"
drag, startPoint x: 601, startPoint y: 209, endPoint x: 597, endPoint y: 205, distance: 5.5
click at [601, 209] on div "Contact Information Account Overview Contact Information Change Password Addres…" at bounding box center [348, 202] width 696 height 276
click at [273, 293] on div "I would like to be added to the Primoprint email list (we won't spam you, just …" at bounding box center [399, 290] width 297 height 9
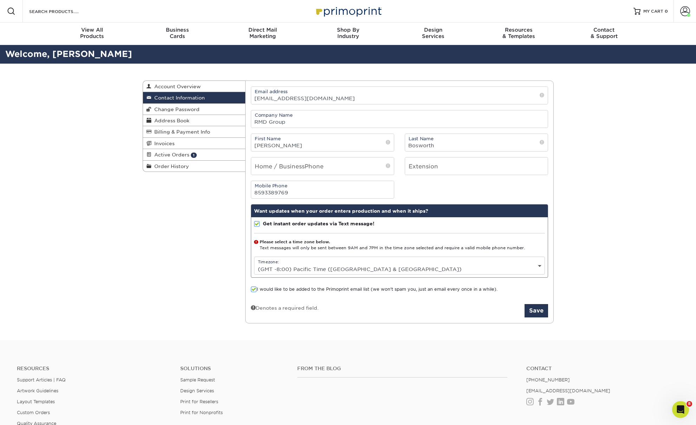
click at [264, 289] on label "I would like to be added to the Primoprint email list (we won't spam you, just …" at bounding box center [374, 289] width 247 height 7
click at [0, 0] on input "I would like to be added to the Primoprint email list (we won't spam you, just …" at bounding box center [0, 0] width 0 height 0
click at [538, 310] on button "Save" at bounding box center [536, 310] width 24 height 13
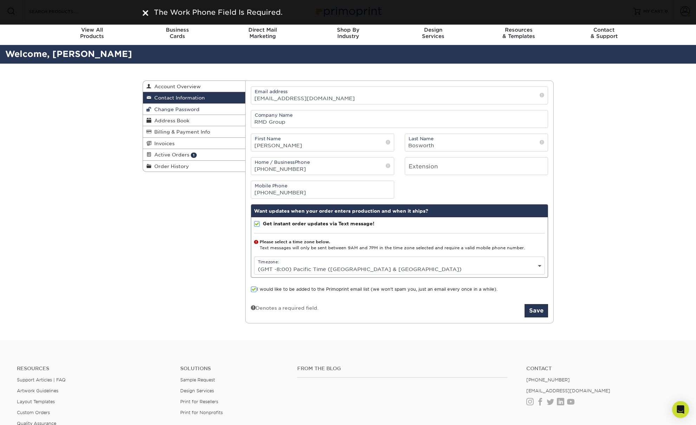
click at [191, 111] on span "Change Password" at bounding box center [175, 109] width 48 height 6
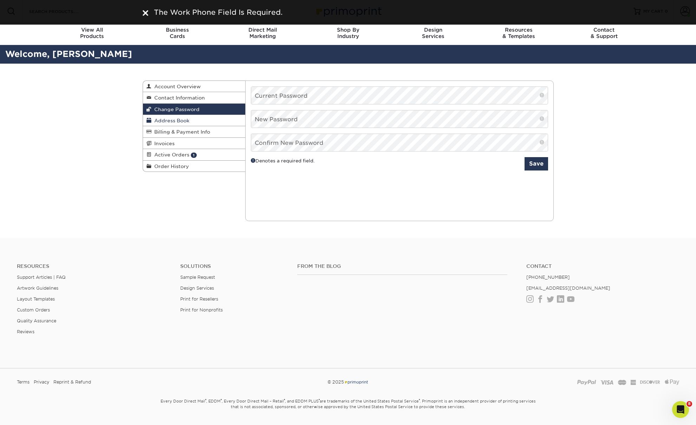
click at [193, 121] on link "Address Book" at bounding box center [194, 120] width 103 height 11
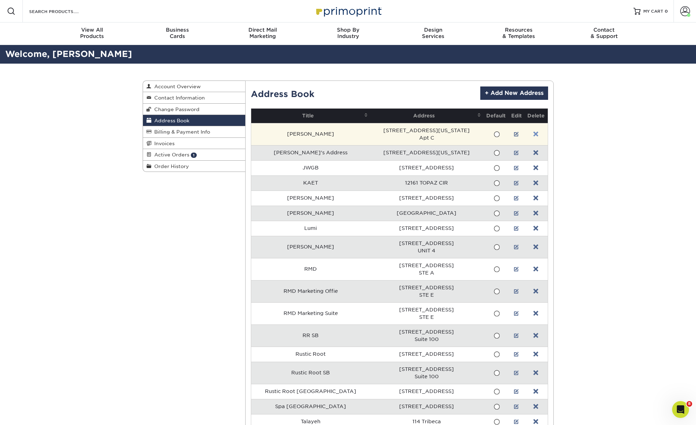
click at [534, 133] on link at bounding box center [535, 134] width 5 height 6
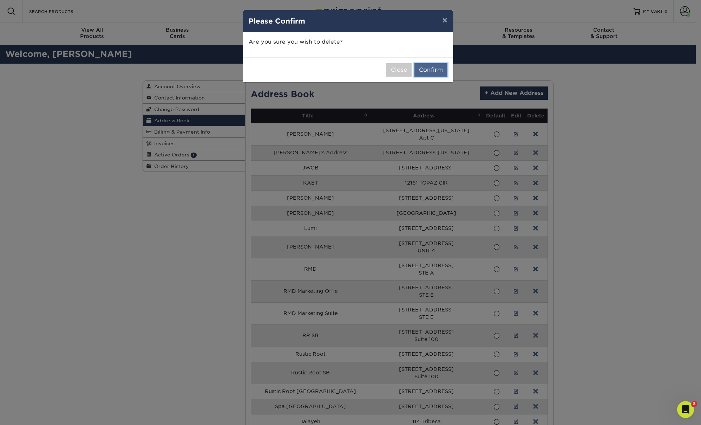
click at [427, 68] on button "Confirm" at bounding box center [430, 69] width 33 height 13
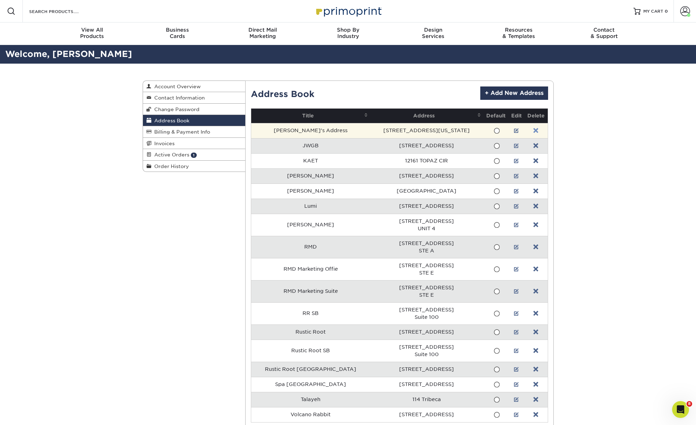
click at [533, 130] on link at bounding box center [535, 131] width 5 height 6
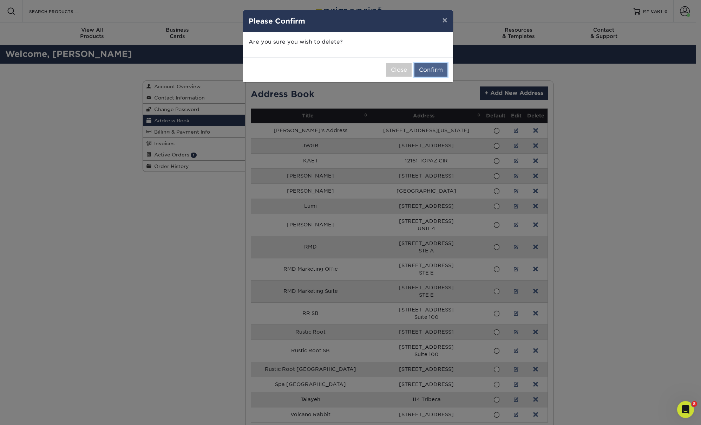
click at [440, 71] on button "Confirm" at bounding box center [430, 69] width 33 height 13
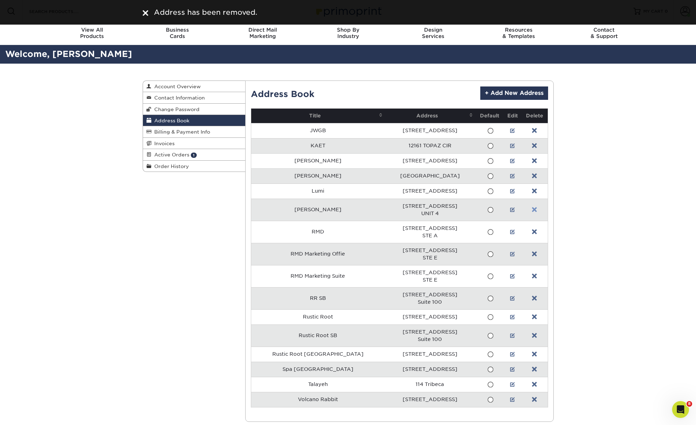
click at [532, 208] on link at bounding box center [534, 210] width 5 height 6
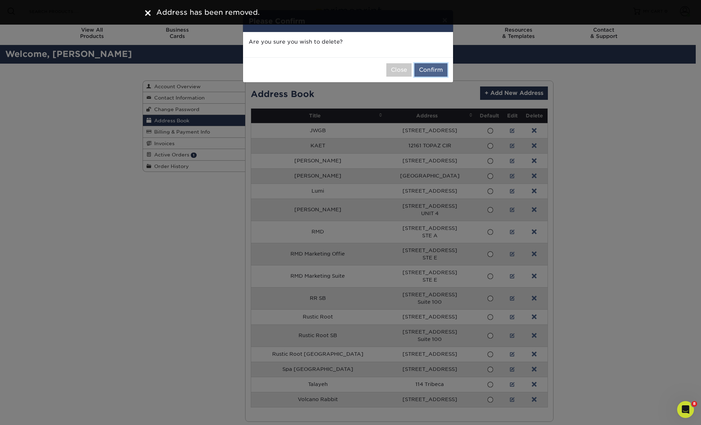
click at [439, 70] on button "Confirm" at bounding box center [430, 69] width 33 height 13
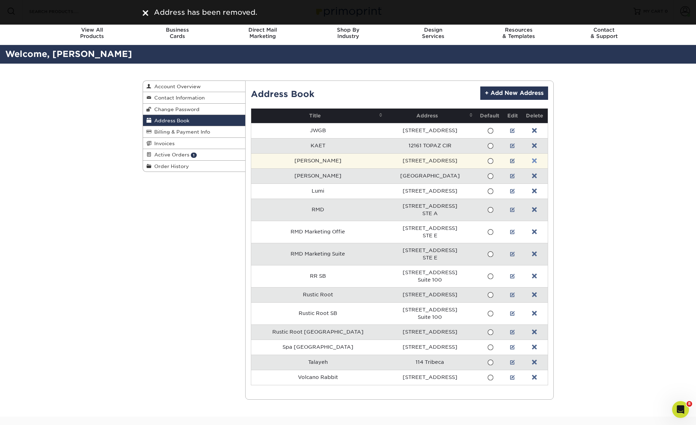
click at [534, 161] on link at bounding box center [534, 161] width 5 height 6
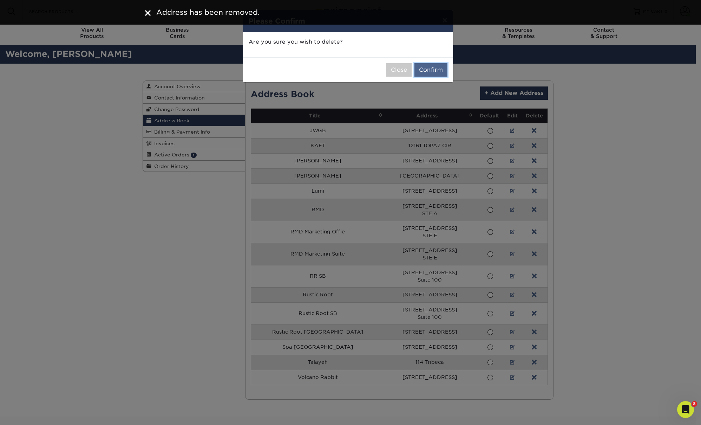
drag, startPoint x: 428, startPoint y: 64, endPoint x: 432, endPoint y: 70, distance: 7.1
click at [429, 64] on button "Confirm" at bounding box center [430, 69] width 33 height 13
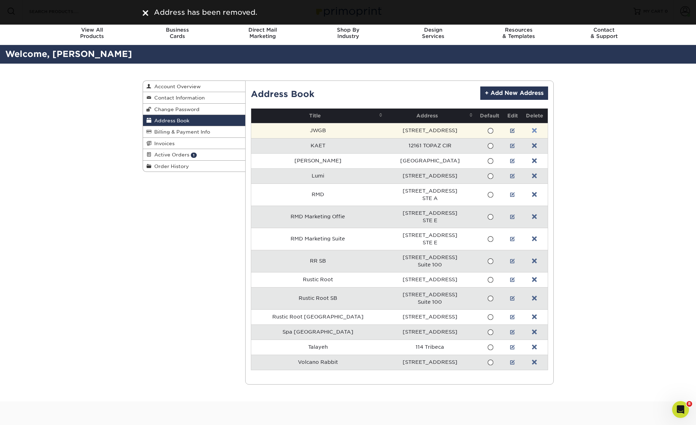
click at [532, 131] on link at bounding box center [534, 131] width 5 height 6
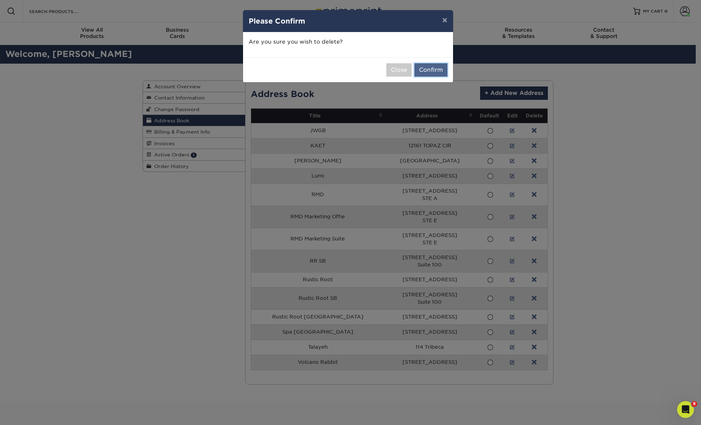
click at [430, 70] on button "Confirm" at bounding box center [430, 69] width 33 height 13
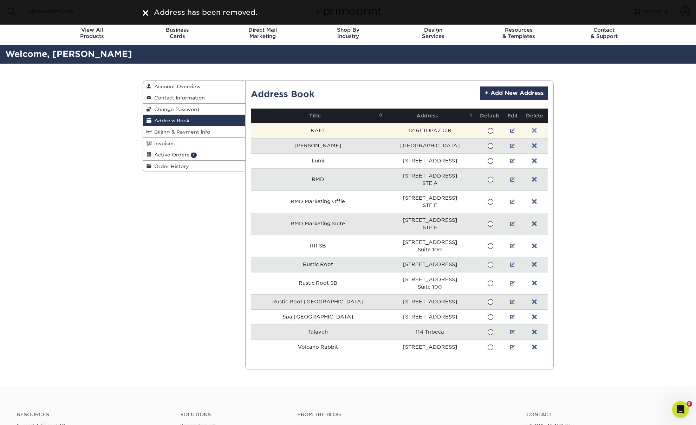
click at [533, 132] on link at bounding box center [534, 131] width 5 height 6
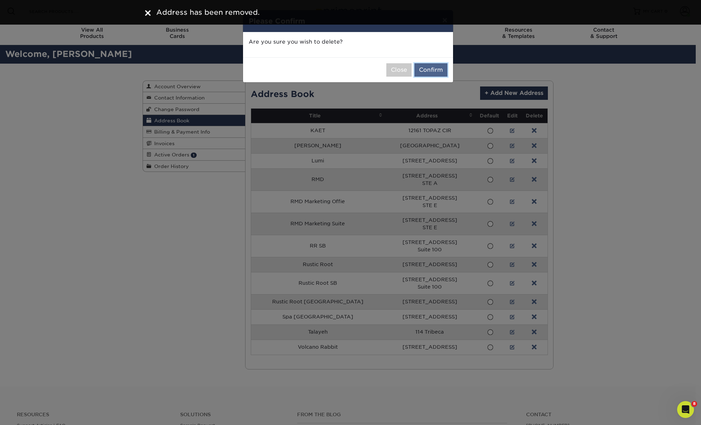
click at [441, 66] on button "Confirm" at bounding box center [430, 69] width 33 height 13
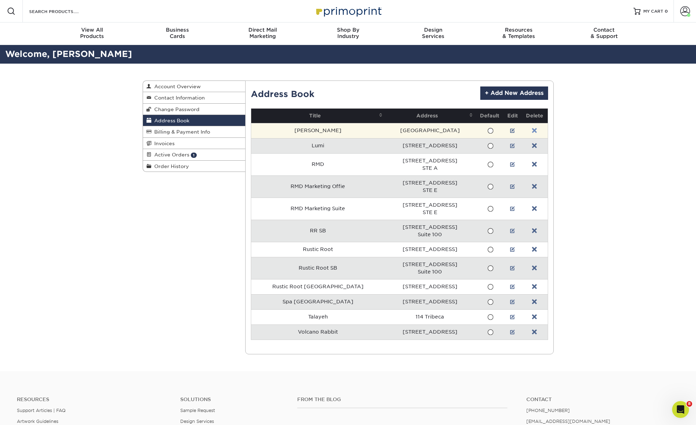
click at [532, 131] on link at bounding box center [534, 131] width 5 height 6
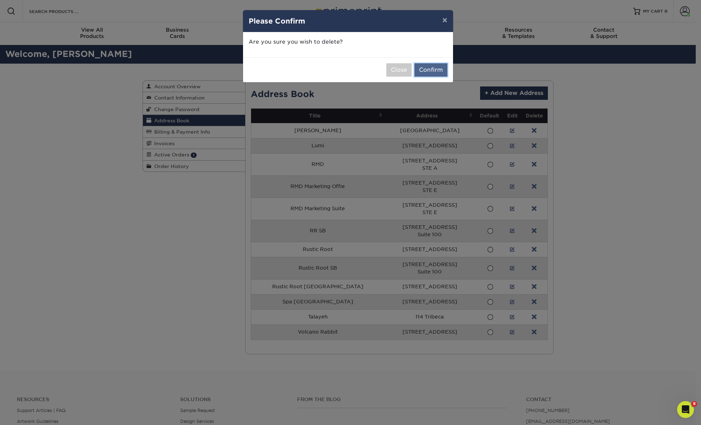
drag, startPoint x: 437, startPoint y: 71, endPoint x: 430, endPoint y: 74, distance: 7.1
click at [437, 71] on button "Confirm" at bounding box center [430, 69] width 33 height 13
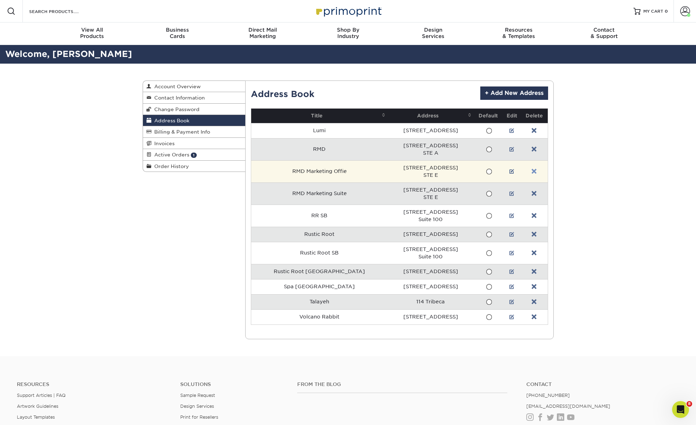
click at [533, 171] on link at bounding box center [533, 172] width 5 height 6
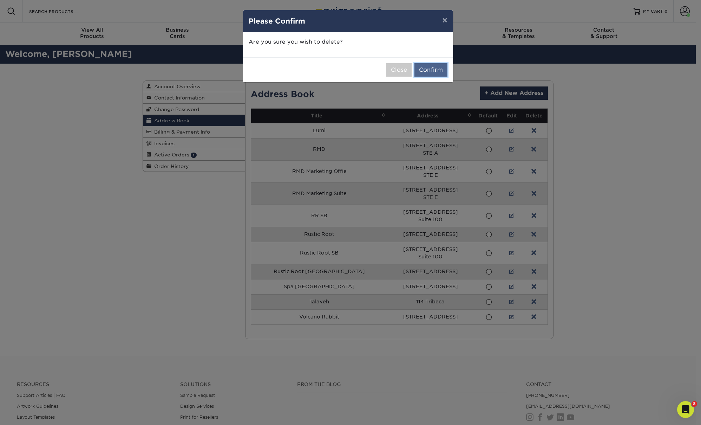
click at [425, 67] on button "Confirm" at bounding box center [430, 69] width 33 height 13
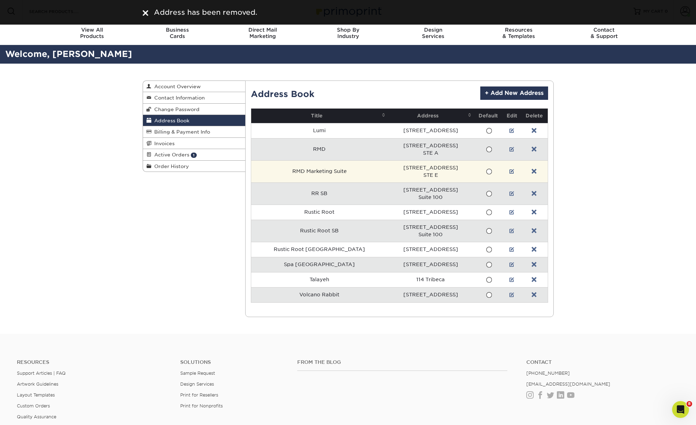
click at [535, 172] on td at bounding box center [534, 171] width 27 height 22
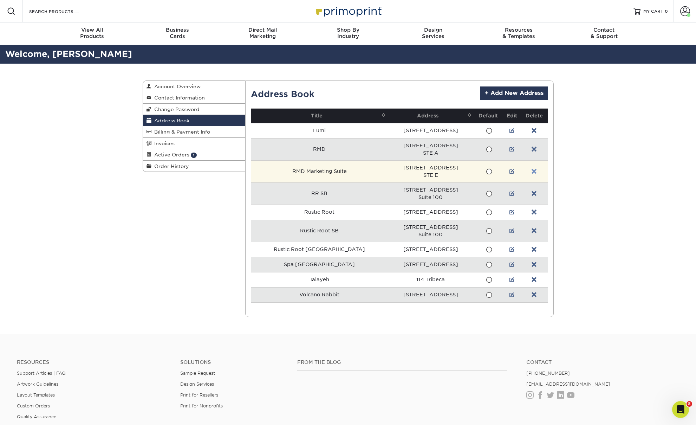
click at [532, 171] on link at bounding box center [533, 172] width 5 height 6
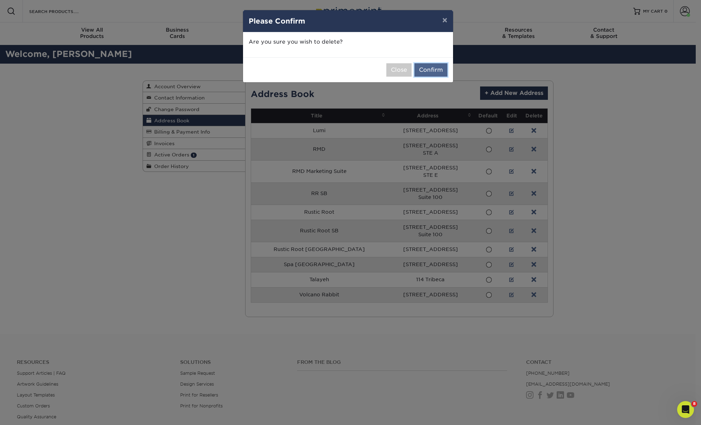
click at [430, 73] on button "Confirm" at bounding box center [430, 69] width 33 height 13
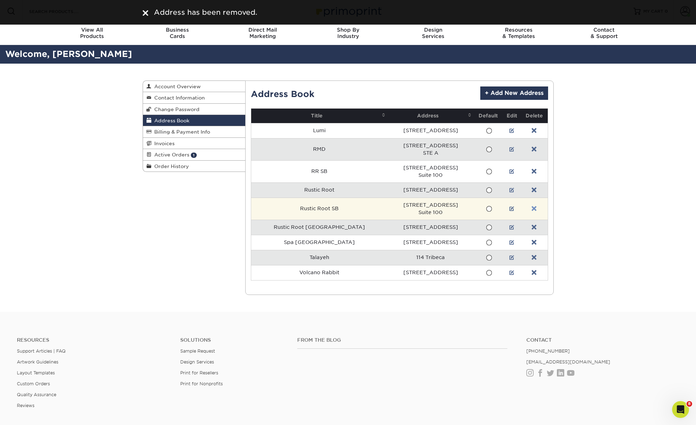
click at [531, 209] on link at bounding box center [533, 209] width 5 height 6
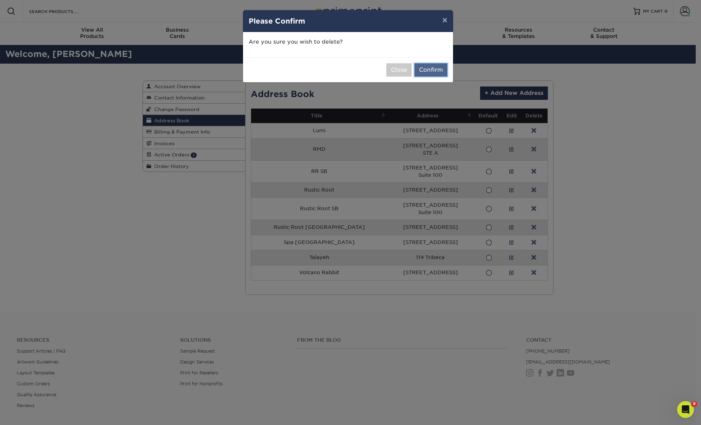
click at [428, 72] on button "Confirm" at bounding box center [430, 69] width 33 height 13
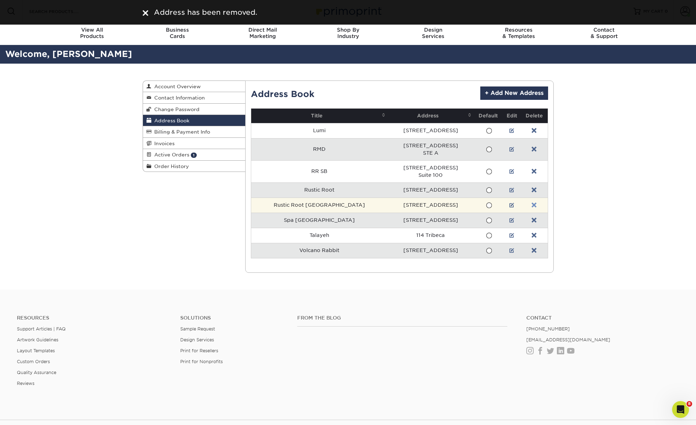
click at [531, 203] on link at bounding box center [533, 205] width 5 height 6
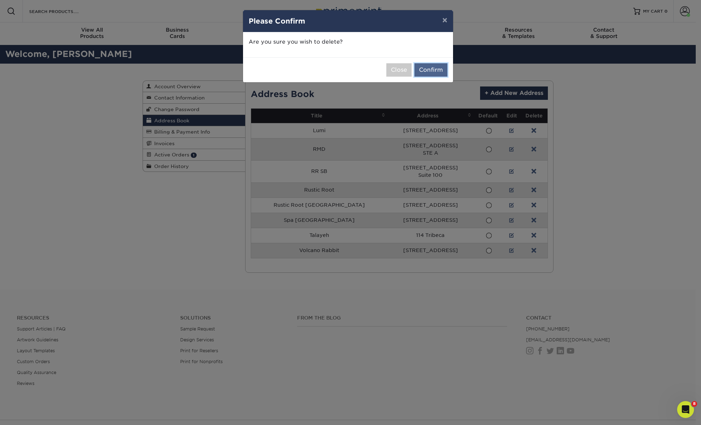
click at [427, 67] on button "Confirm" at bounding box center [430, 69] width 33 height 13
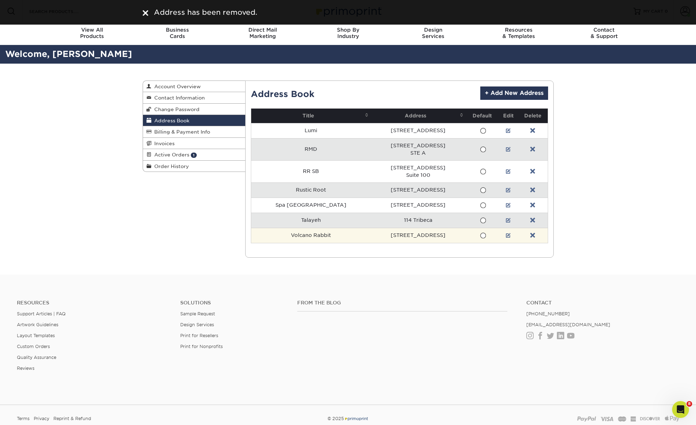
click at [528, 232] on td at bounding box center [533, 235] width 30 height 15
click at [530, 234] on link at bounding box center [532, 236] width 5 height 6
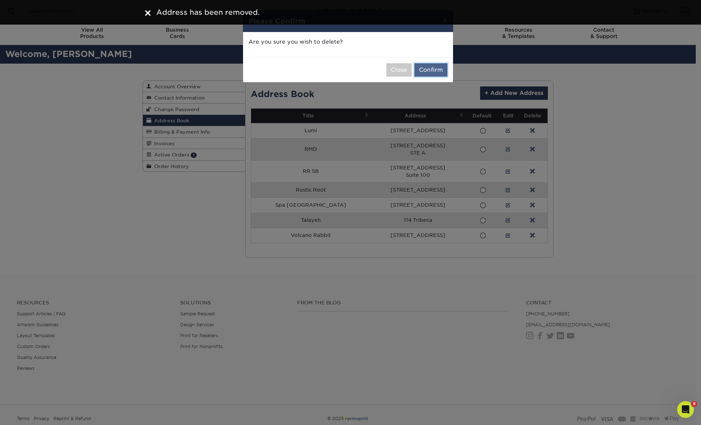
click at [440, 71] on button "Confirm" at bounding box center [430, 69] width 33 height 13
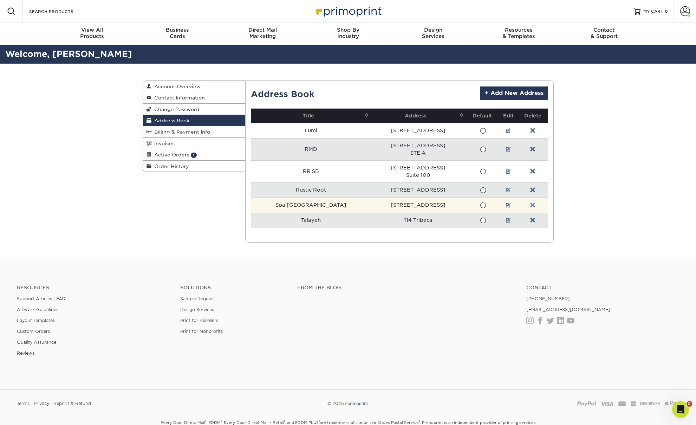
click at [530, 203] on link at bounding box center [532, 205] width 5 height 6
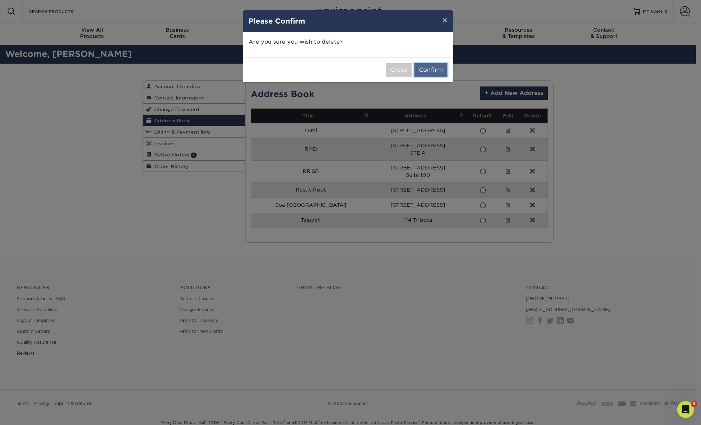
click at [431, 72] on button "Confirm" at bounding box center [430, 69] width 33 height 13
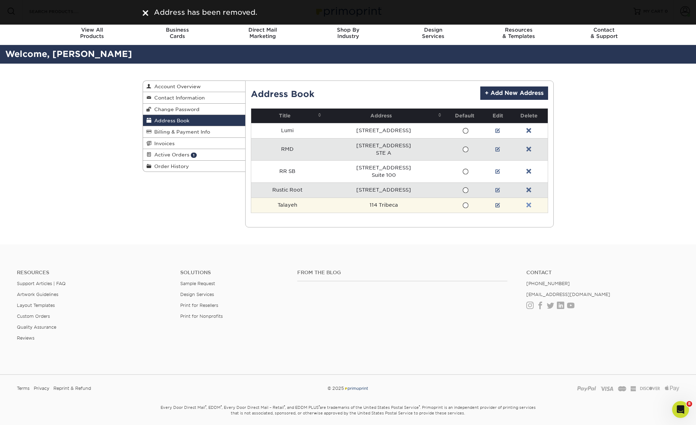
click at [526, 205] on link at bounding box center [528, 205] width 5 height 6
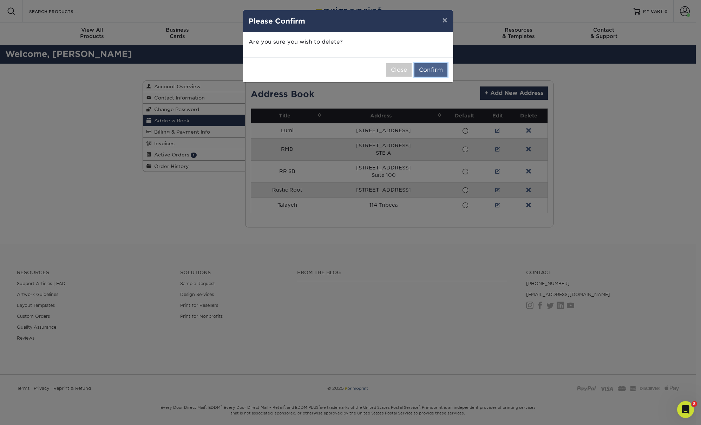
click at [435, 73] on button "Confirm" at bounding box center [430, 69] width 33 height 13
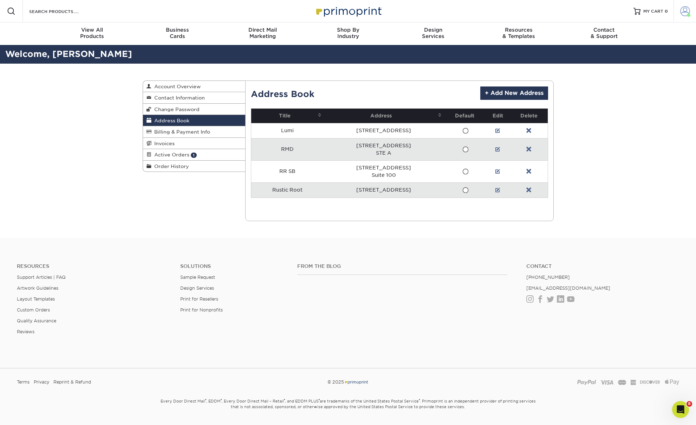
click at [683, 16] on span at bounding box center [685, 11] width 10 height 10
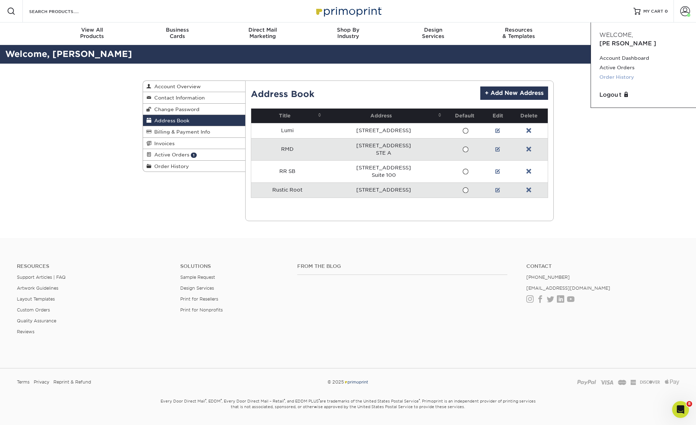
click at [625, 72] on link "Order History" at bounding box center [643, 76] width 88 height 9
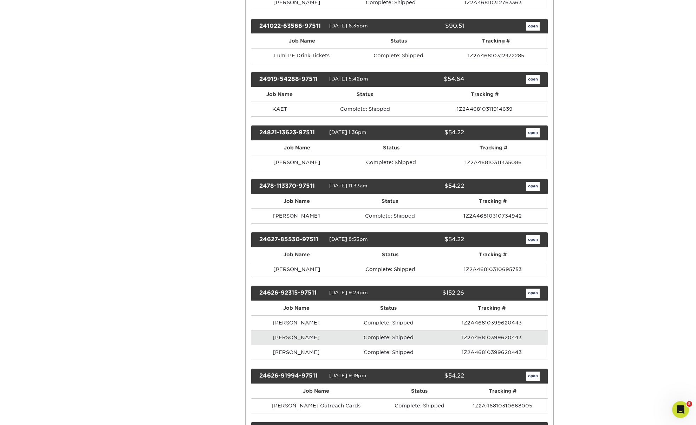
scroll to position [860, 0]
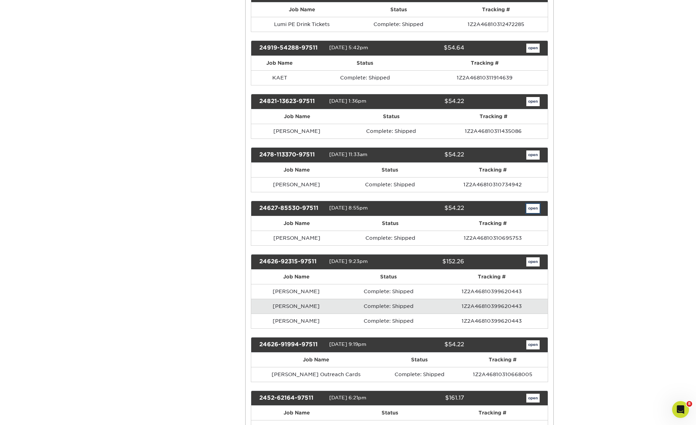
click at [532, 210] on link "open" at bounding box center [532, 208] width 13 height 9
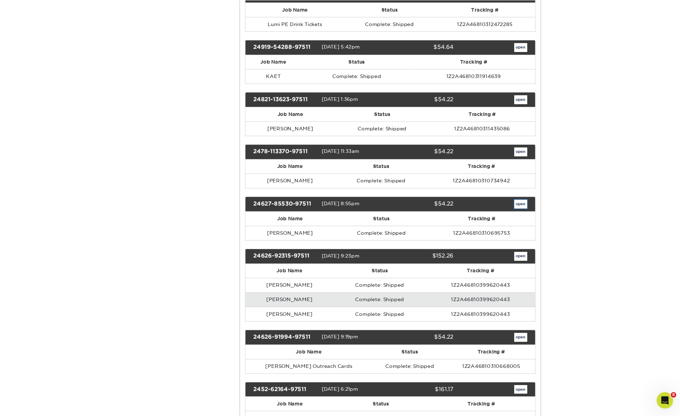
scroll to position [0, 0]
